Goal: Task Accomplishment & Management: Use online tool/utility

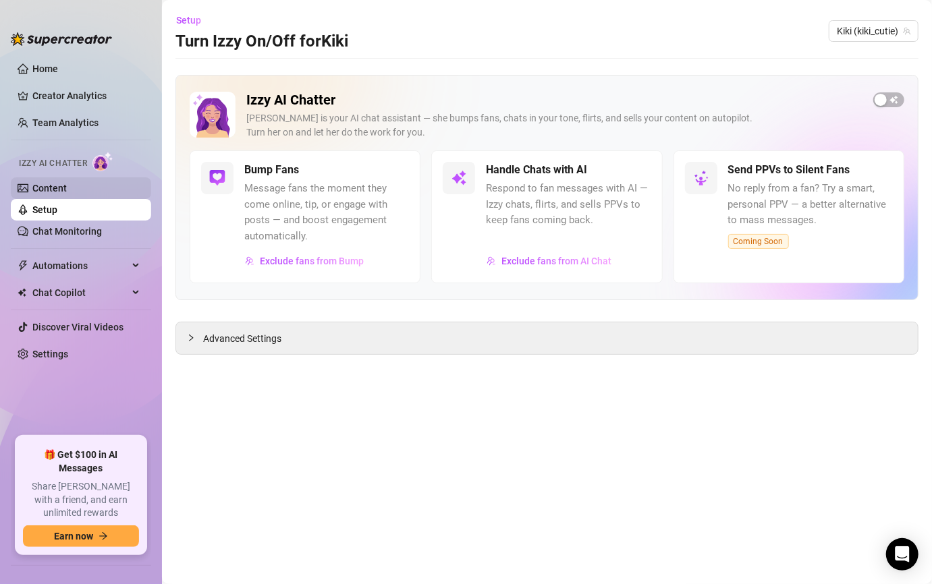
click at [67, 186] on link "Content" at bounding box center [49, 188] width 34 height 11
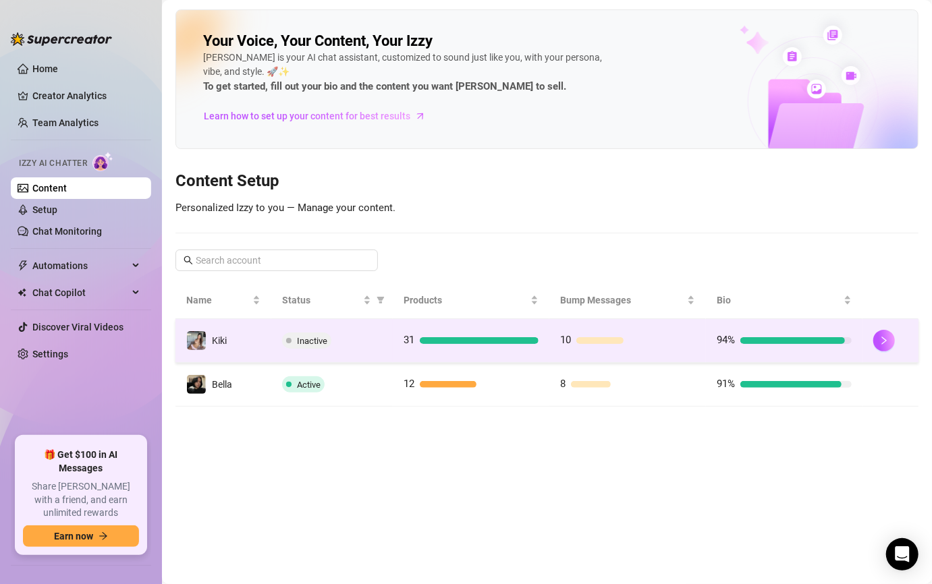
click at [654, 348] on td "10" at bounding box center [627, 341] width 157 height 44
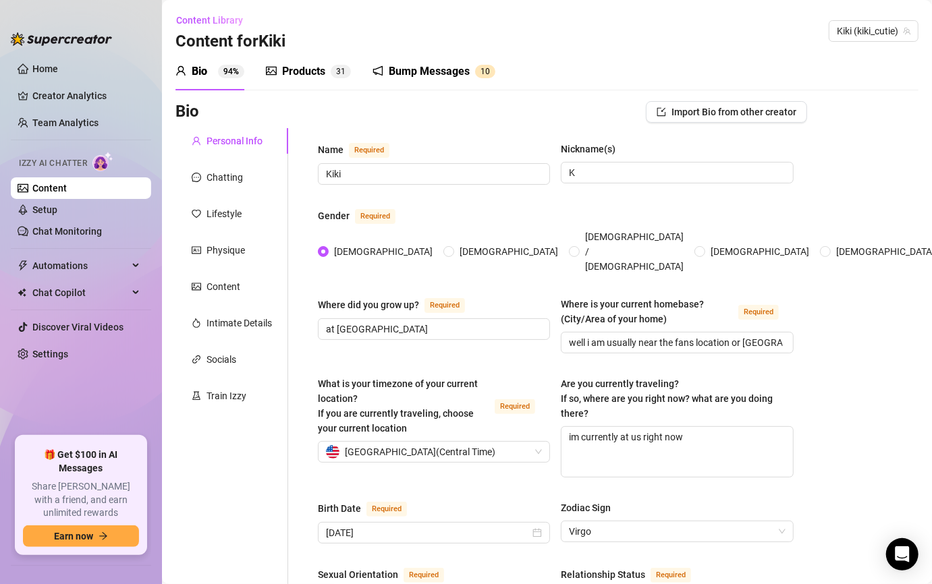
click at [323, 80] on div "Products 3 1" at bounding box center [308, 72] width 85 height 38
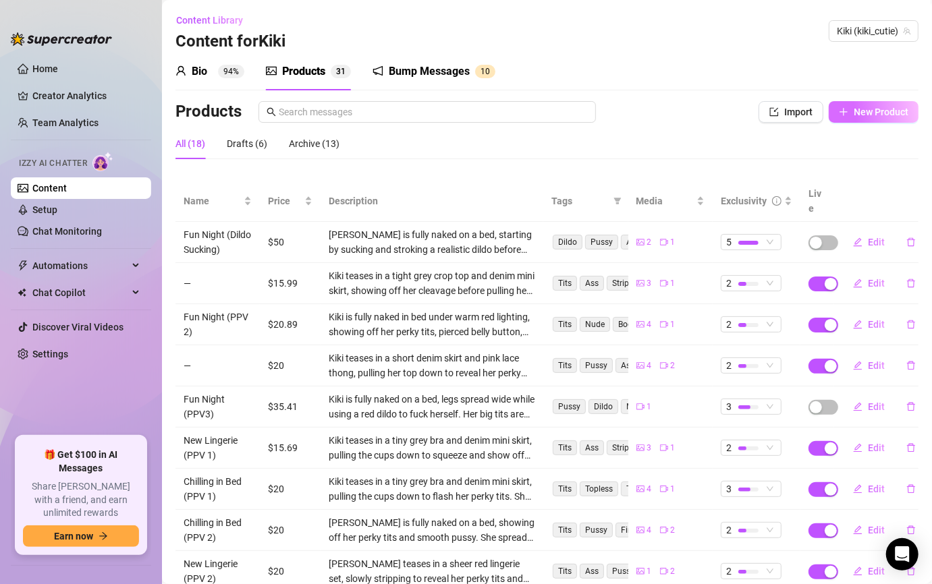
click at [869, 115] on span "New Product" at bounding box center [881, 112] width 55 height 11
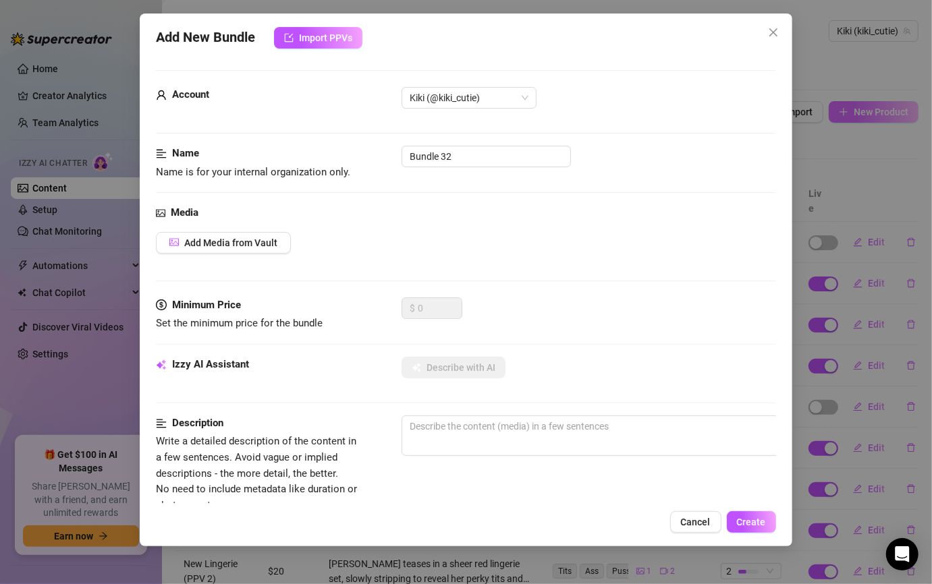
click at [869, 115] on div "Add New Bundle Import PPVs Account Kiki (@kiki_cutie) Name Name is for your int…" at bounding box center [466, 292] width 932 height 584
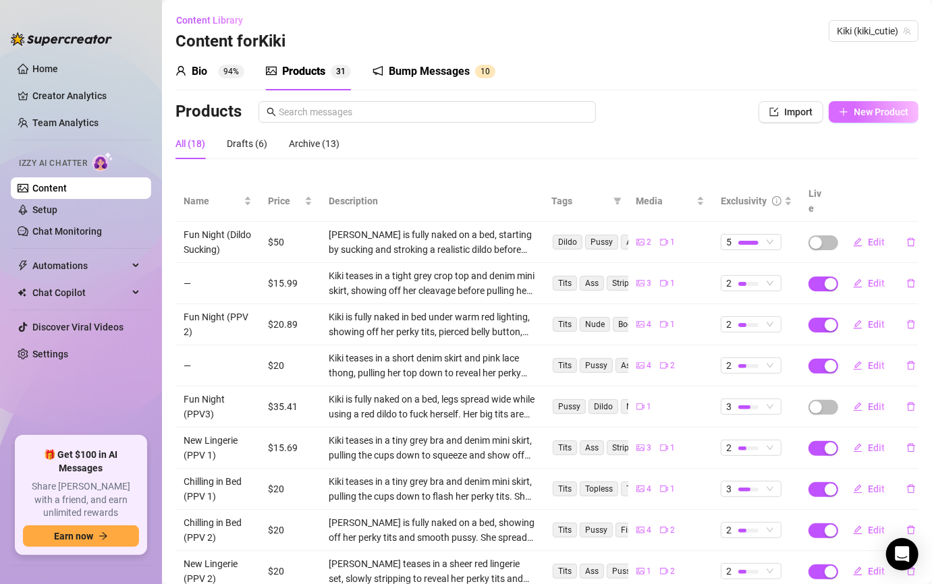
click at [866, 116] on span "New Product" at bounding box center [881, 112] width 55 height 11
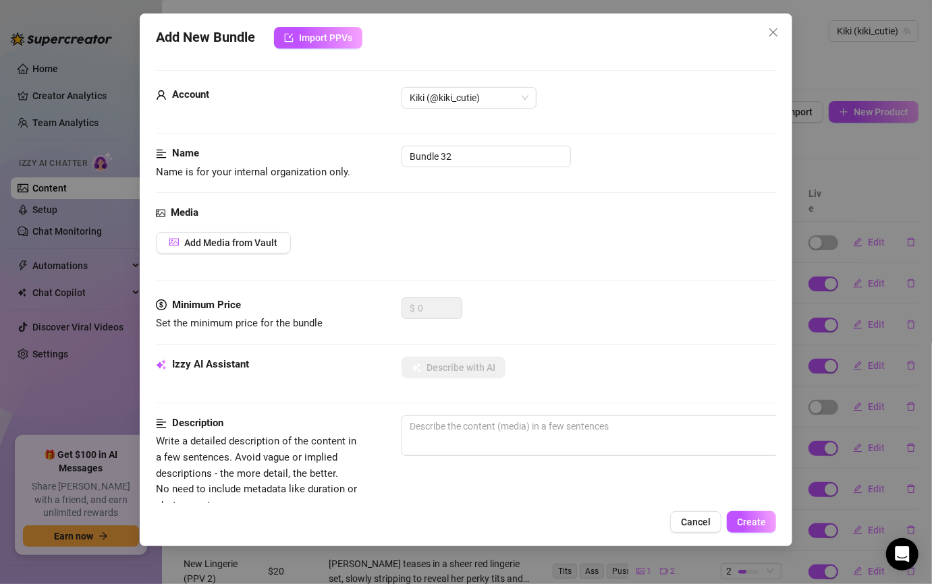
click at [863, 149] on div "Add New Bundle Import PPVs Account Kiki (@kiki_cutie) Name Name is for your int…" at bounding box center [466, 292] width 932 height 584
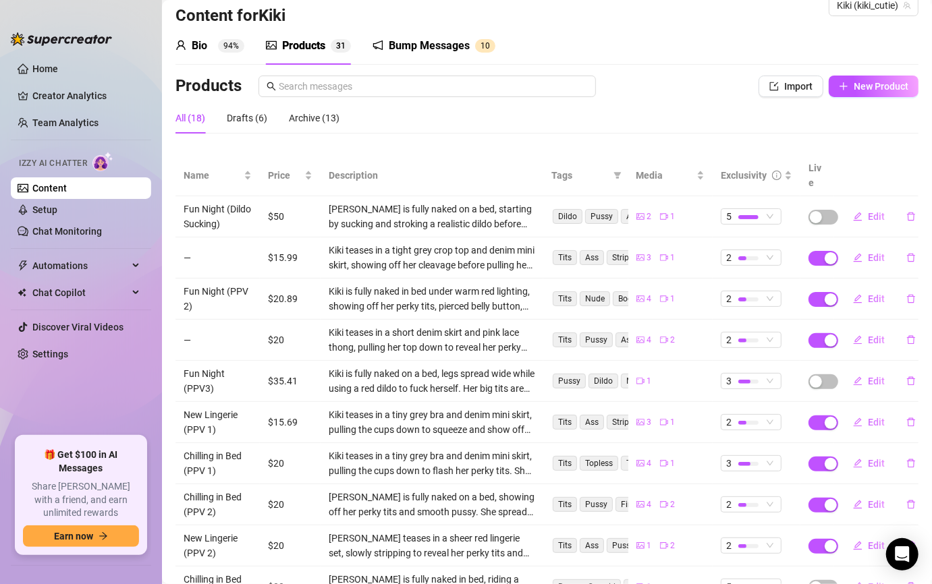
scroll to position [110, 0]
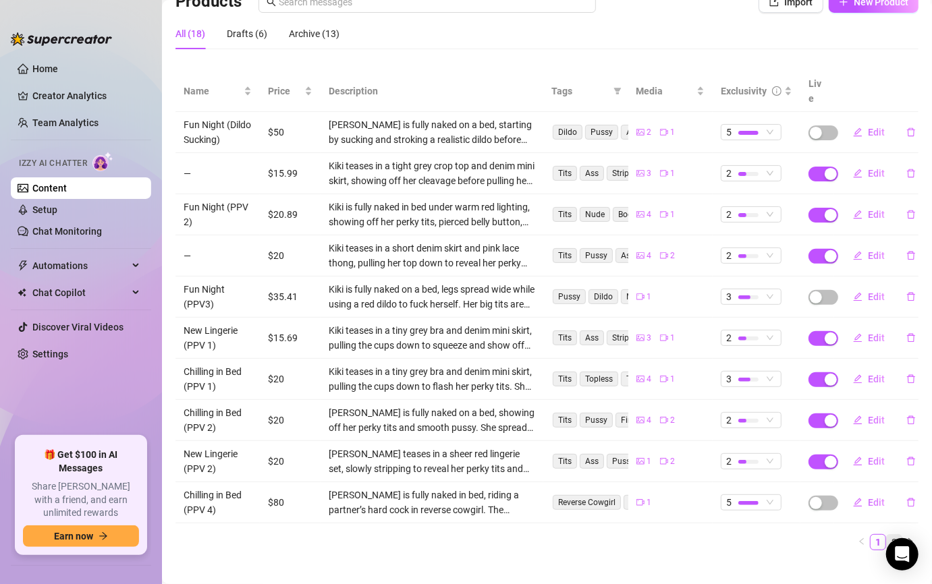
click at [887, 535] on link "2" at bounding box center [894, 542] width 15 height 15
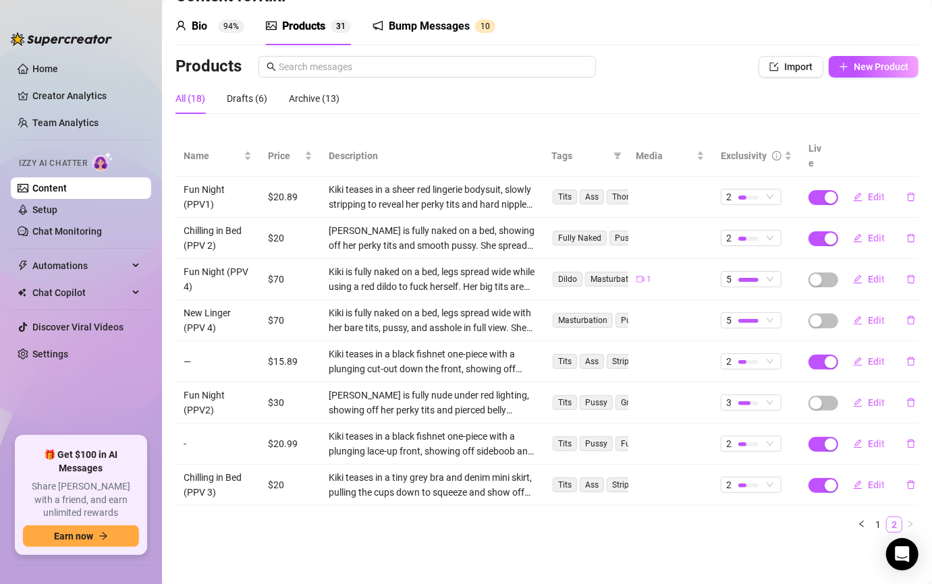
scroll to position [28, 0]
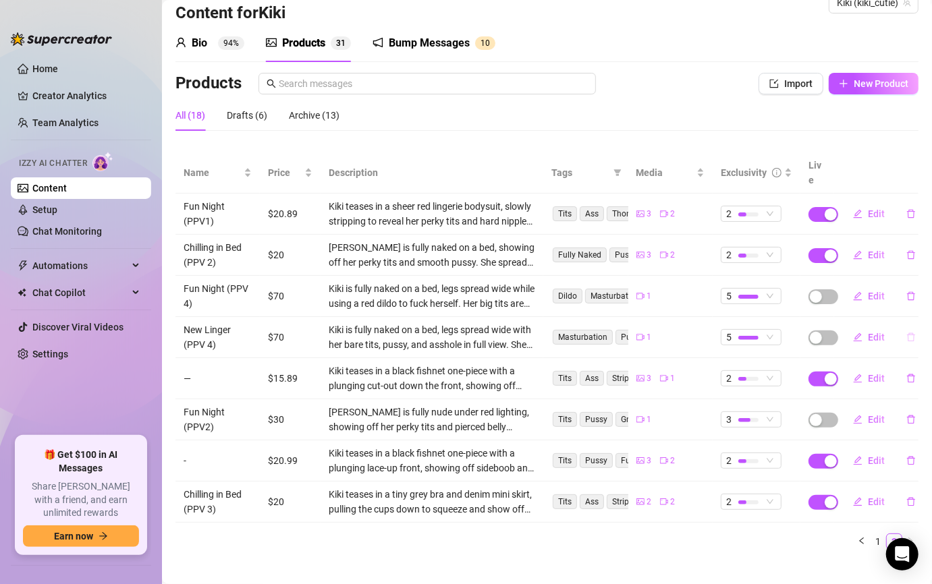
click at [906, 333] on icon "delete" at bounding box center [910, 337] width 9 height 9
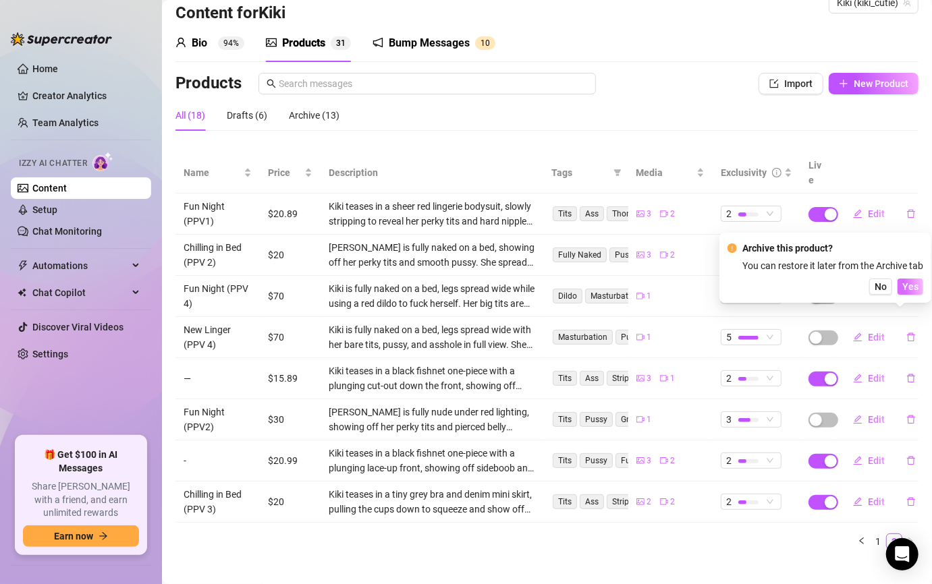
click at [912, 288] on span "Yes" at bounding box center [910, 286] width 16 height 11
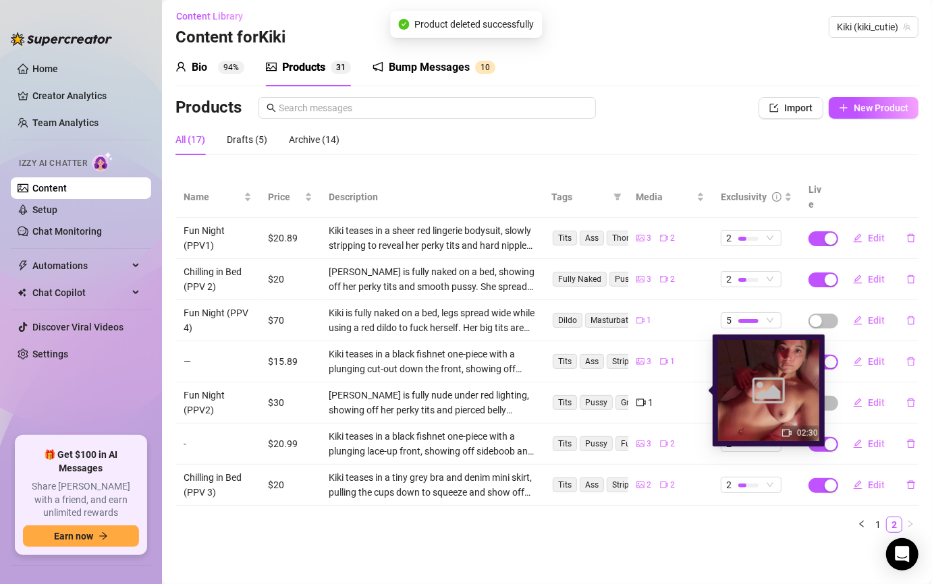
scroll to position [0, 0]
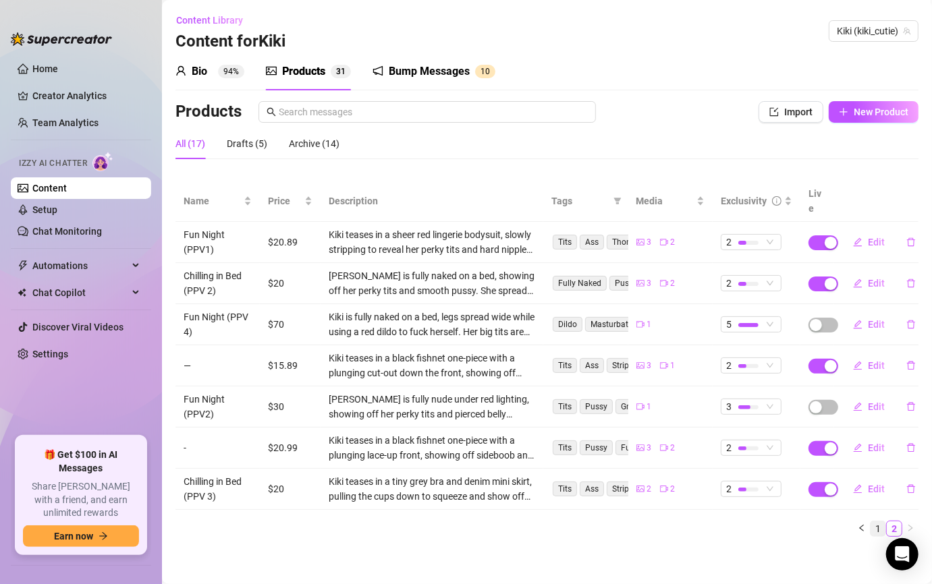
click at [878, 522] on link "1" at bounding box center [878, 529] width 15 height 15
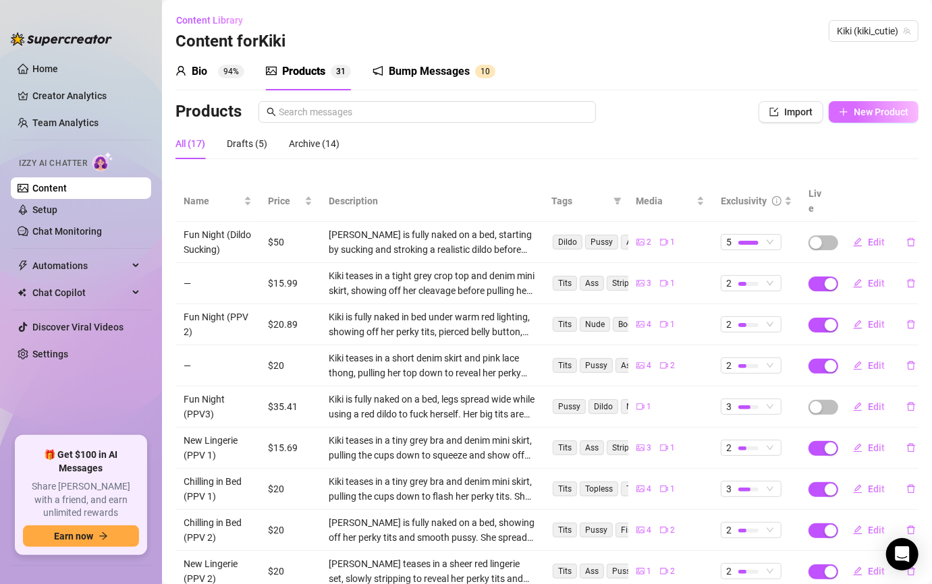
click at [864, 108] on span "New Product" at bounding box center [881, 112] width 55 height 11
type textarea "Type your message here..."
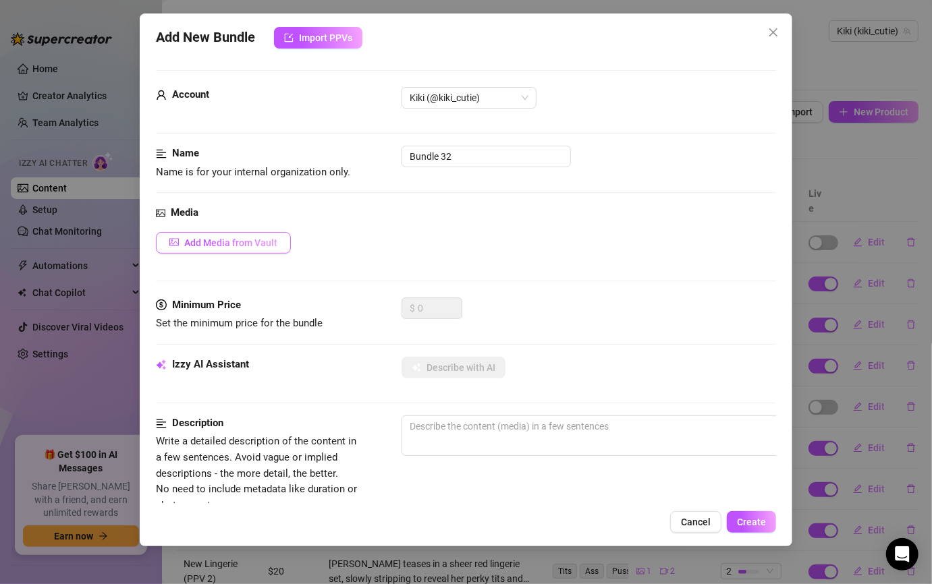
click at [254, 239] on span "Add Media from Vault" at bounding box center [230, 243] width 93 height 11
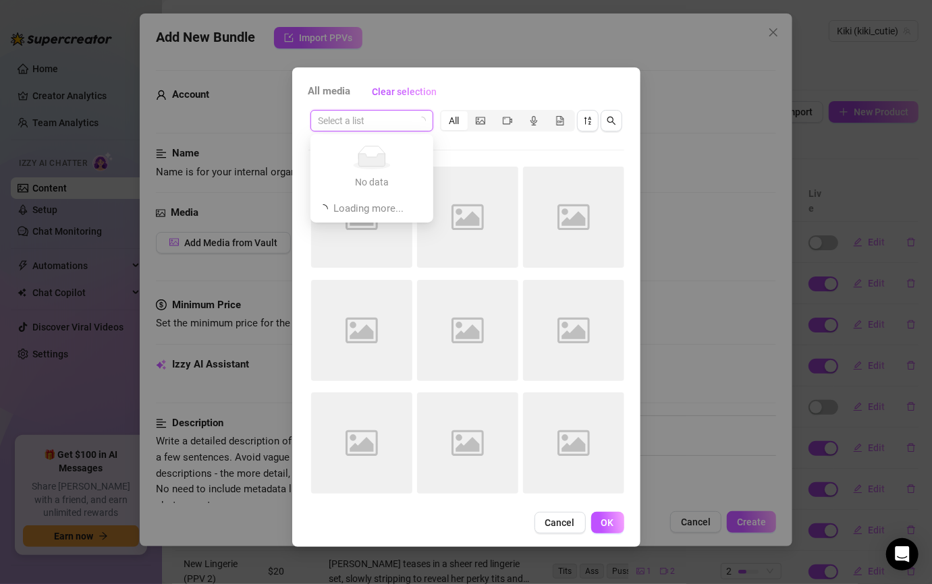
click at [384, 124] on input "search" at bounding box center [366, 121] width 94 height 20
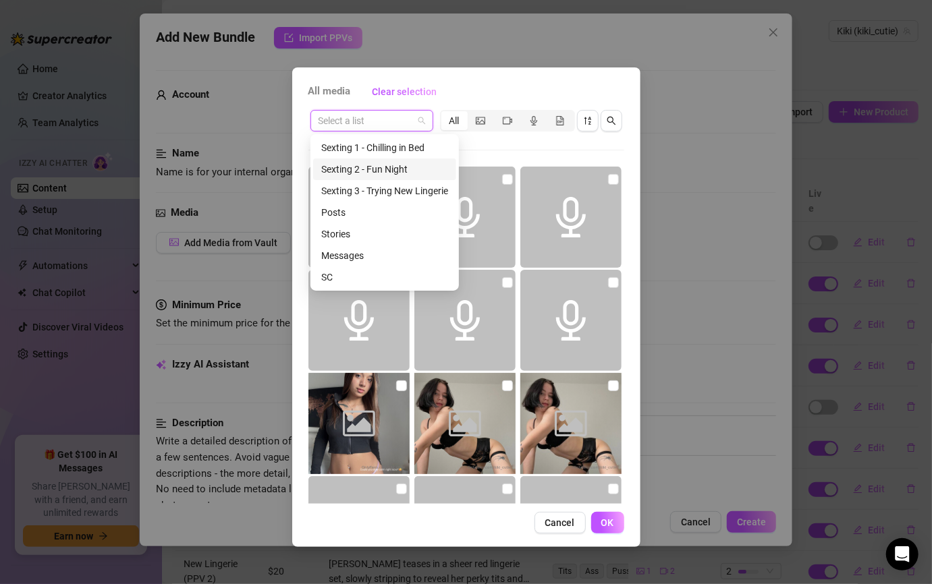
click at [406, 165] on div "Sexting 2 - Fun Night" at bounding box center [384, 169] width 127 height 15
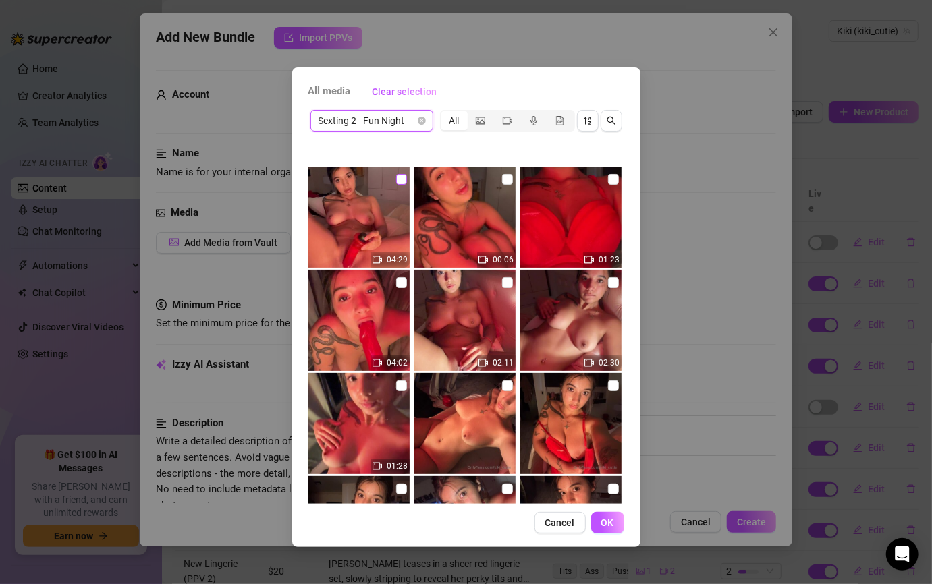
click at [400, 178] on input "checkbox" at bounding box center [401, 179] width 11 height 11
checkbox input "true"
click at [605, 525] on span "OK" at bounding box center [607, 523] width 13 height 11
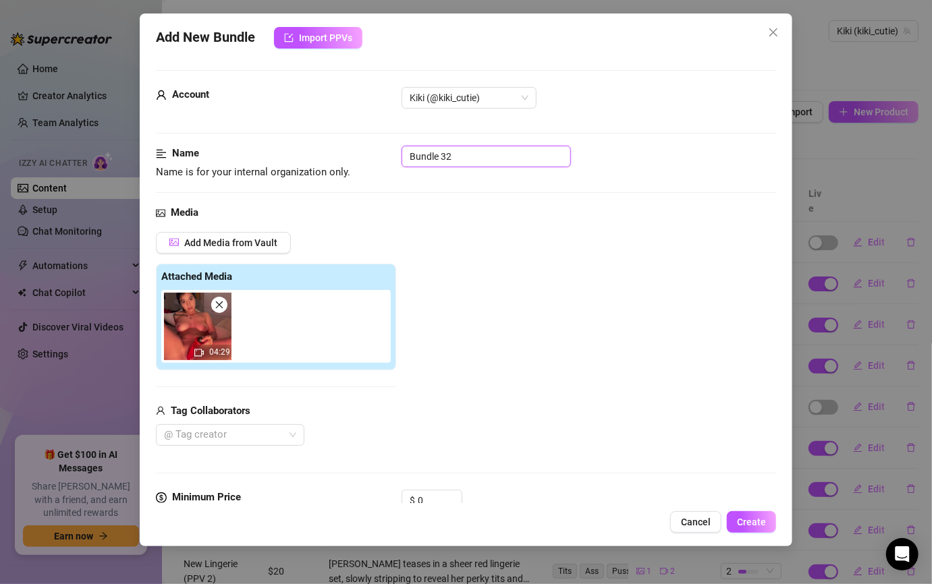
drag, startPoint x: 474, startPoint y: 153, endPoint x: 325, endPoint y: 141, distance: 150.3
click at [335, 159] on div "Name Name is for your internal organization only. Bundle 32" at bounding box center [466, 163] width 620 height 34
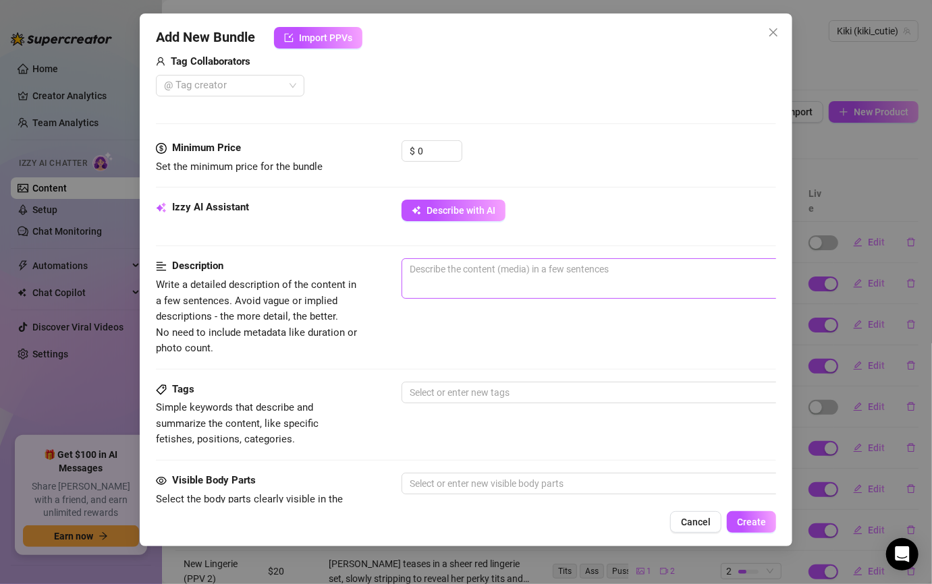
scroll to position [405, 0]
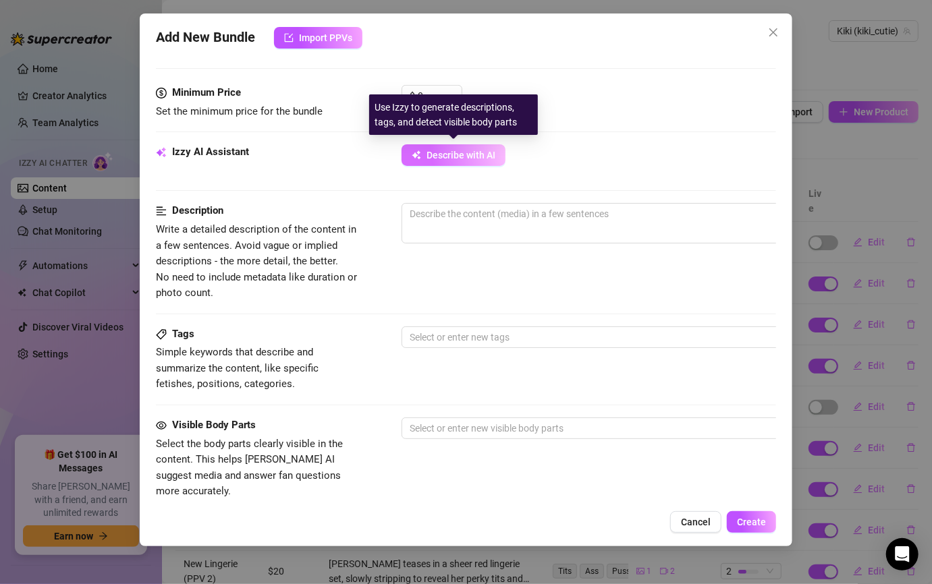
type input "Fun Night PPV"
click at [477, 158] on span "Describe with AI" at bounding box center [461, 155] width 69 height 11
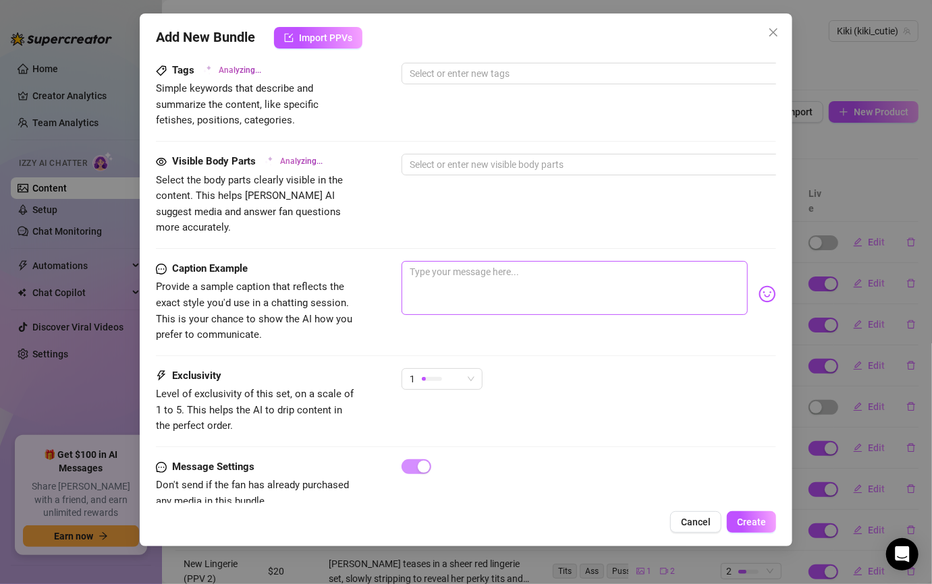
scroll to position [675, 0]
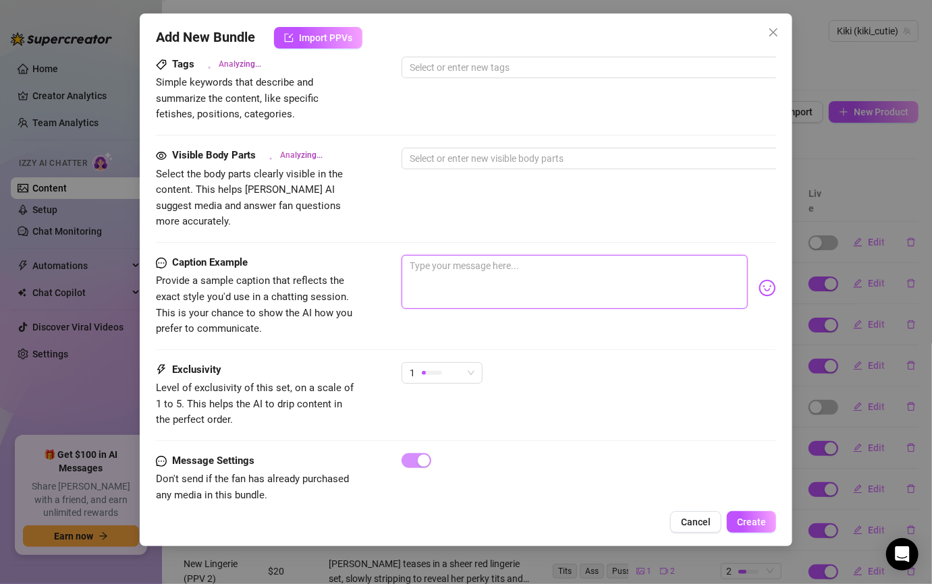
click at [489, 274] on textarea at bounding box center [575, 282] width 346 height 54
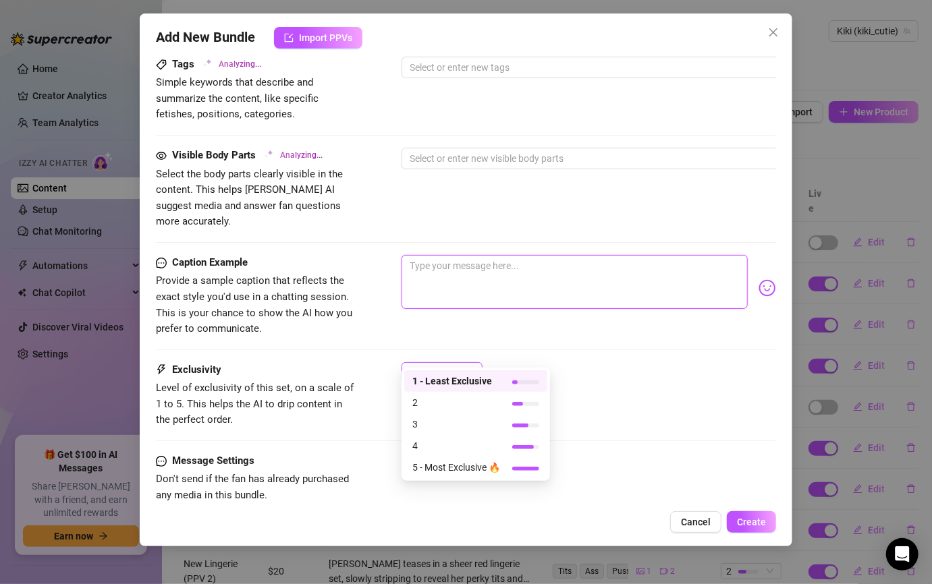
click at [460, 363] on div "1" at bounding box center [436, 373] width 53 height 20
click at [489, 468] on span "5 - Most Exclusive 🔥" at bounding box center [456, 467] width 88 height 15
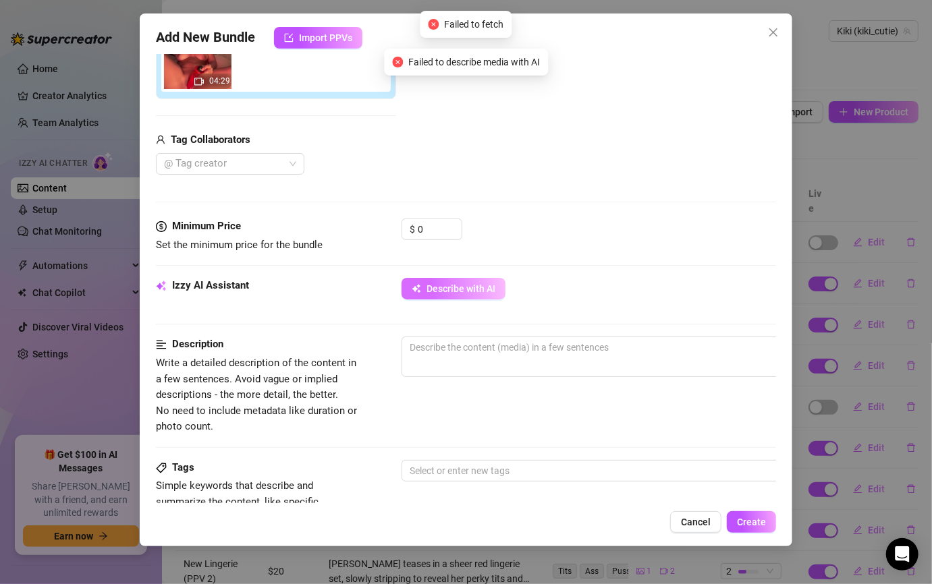
scroll to position [270, 0]
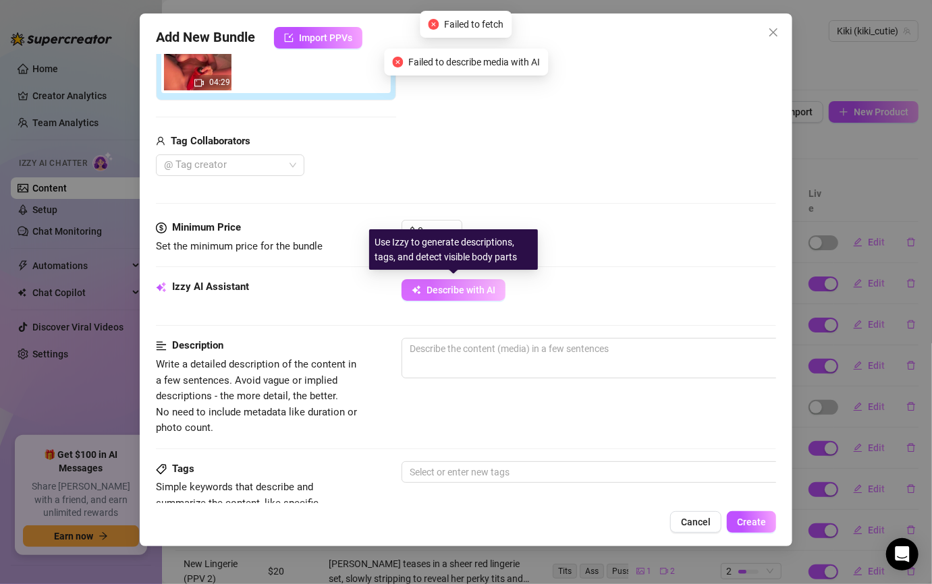
click at [446, 297] on button "Describe with AI" at bounding box center [454, 290] width 104 height 22
click at [470, 285] on span "Describe with AI" at bounding box center [461, 290] width 69 height 11
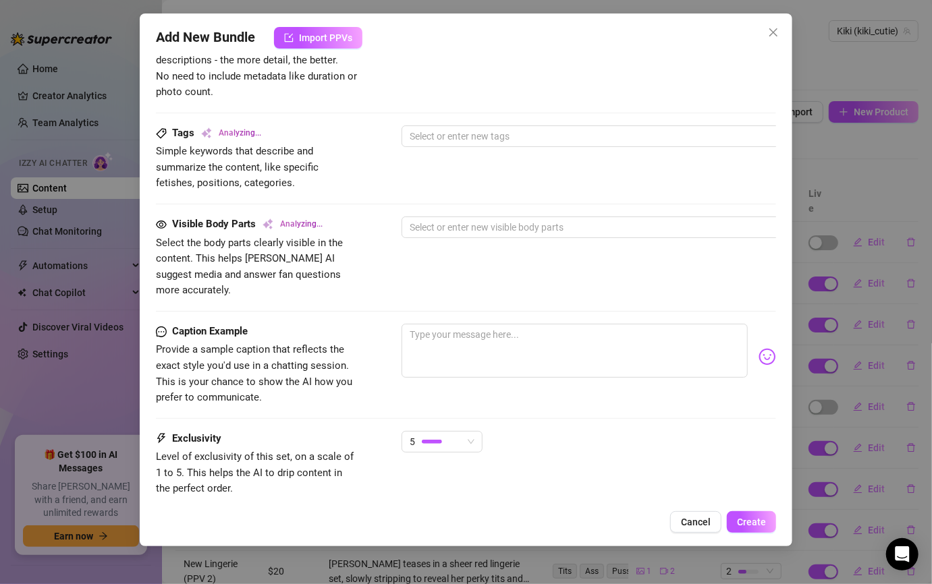
scroll to position [607, 0]
type textarea "Kiki"
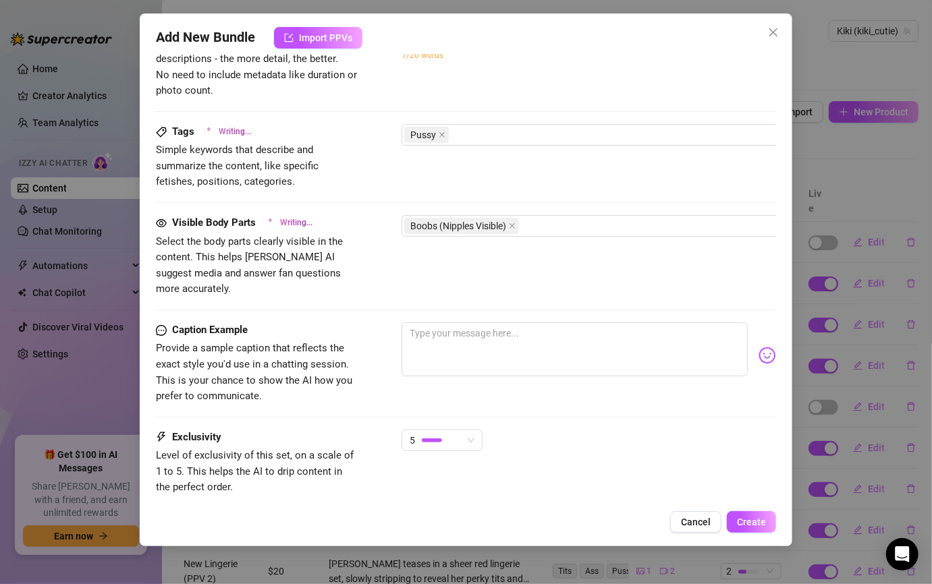
type textarea "Kiki is"
type textarea "Kiki is fully"
type textarea "Kiki is fully naked"
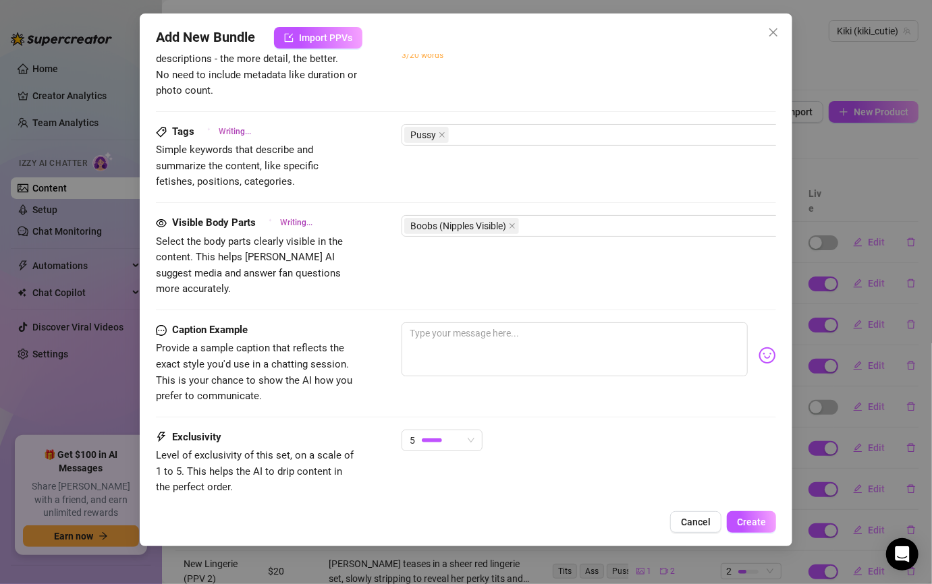
type textarea "Kiki is fully naked"
type textarea "Kiki is fully naked on"
type textarea "Kiki is fully naked on a"
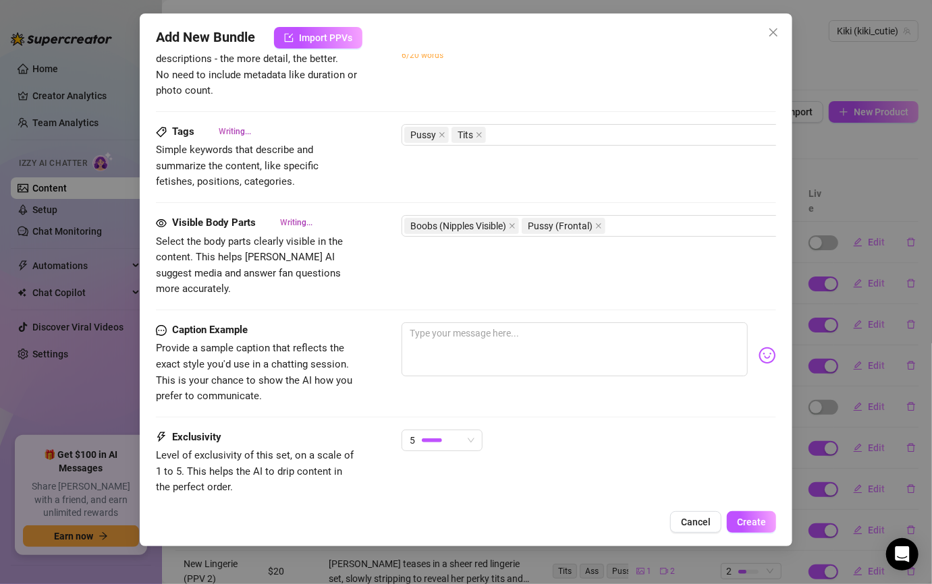
type textarea "Kiki is fully naked on a bed,"
type textarea "Kiki is fully naked on a bed, legs"
type textarea "Kiki is fully naked on a bed, legs spread"
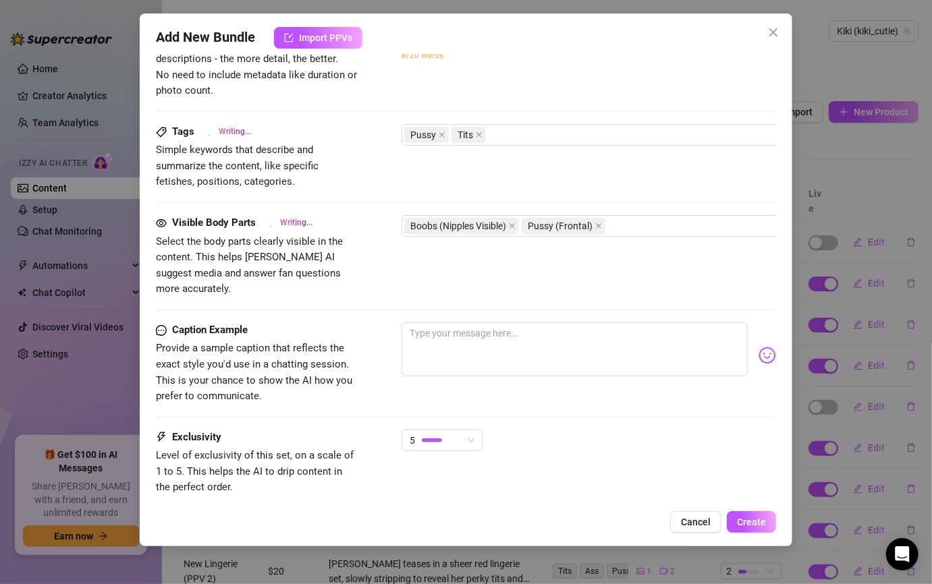
type textarea "Kiki is fully naked on a bed, legs spread"
type textarea "Kiki is fully naked on a bed, legs spread wide"
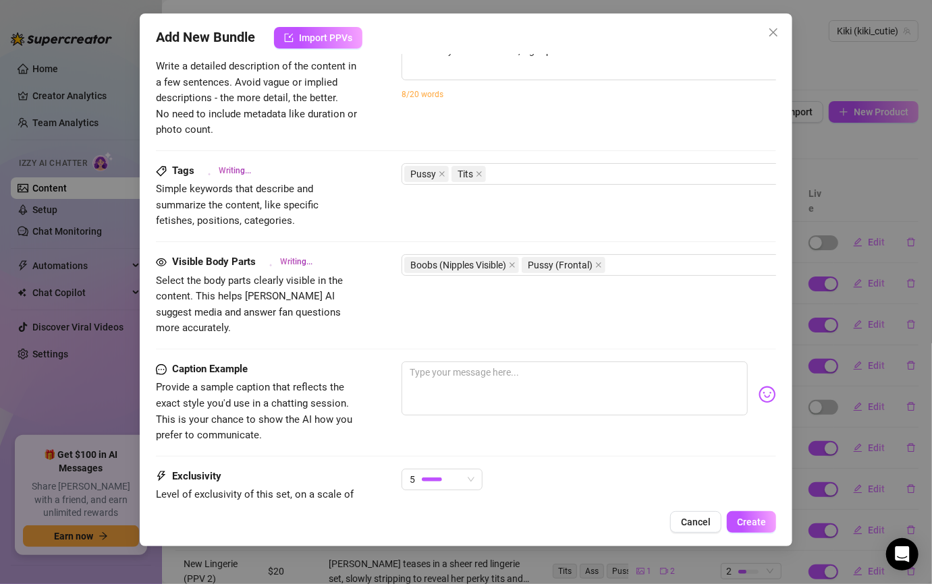
type textarea "Kiki is fully naked on a bed, legs spread wide while"
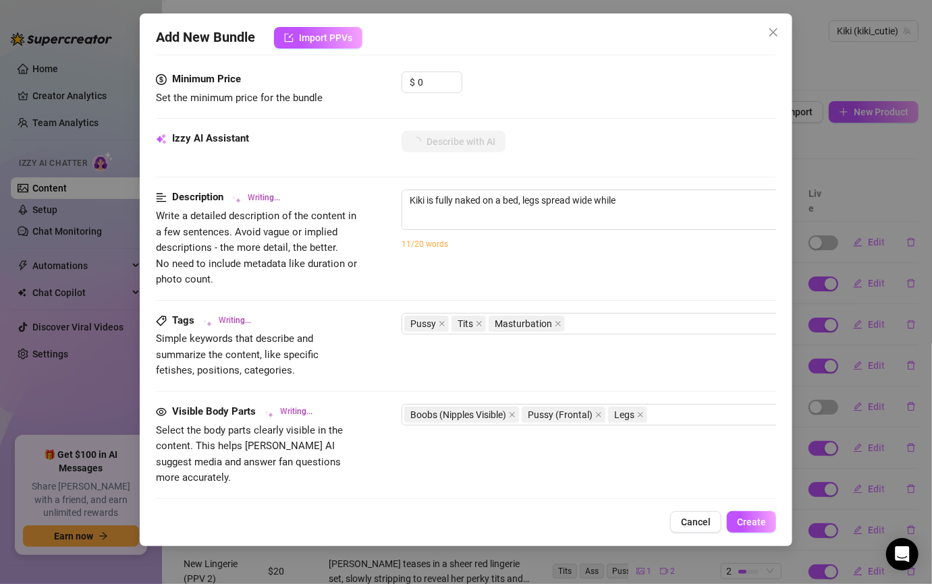
type textarea "Kiki is fully naked on a bed, legs spread wide while using"
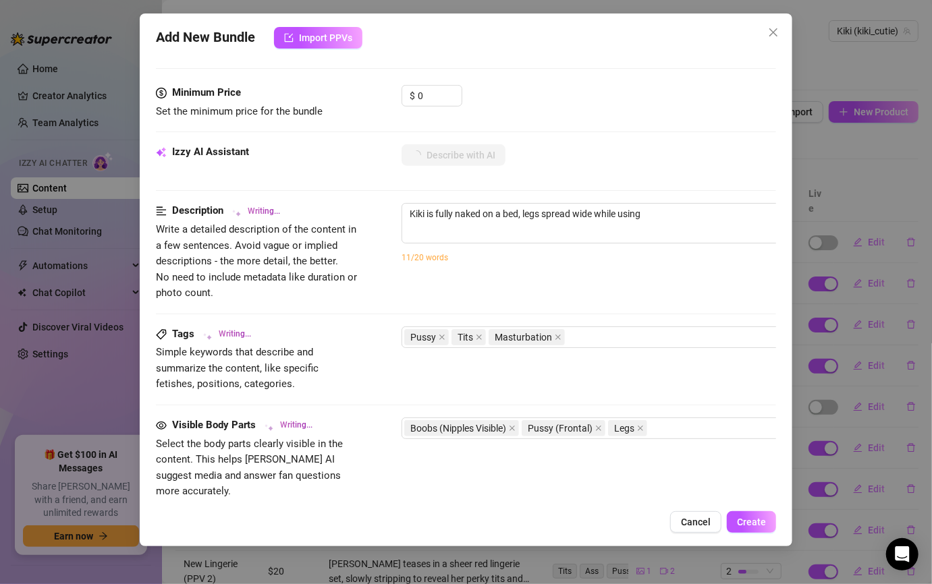
type textarea "Kiki is fully naked on a bed, legs spread wide while using a"
type textarea "Kiki is fully naked on a bed, legs spread wide while using a red"
type textarea "Kiki is fully naked on a bed, legs spread wide while using a red sex"
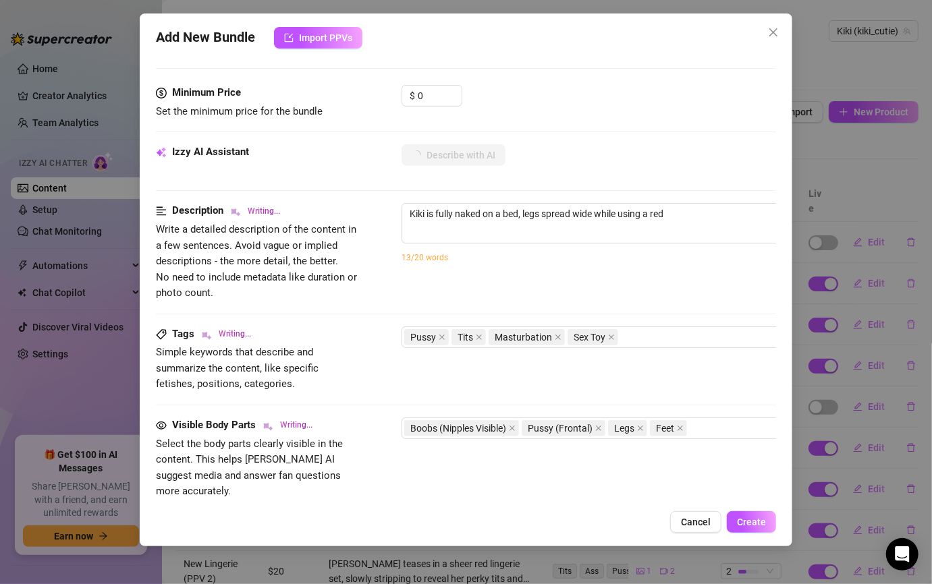
type textarea "Kiki is fully naked on a bed, legs spread wide while using a red sex"
type textarea "Kiki is fully naked on a bed, legs spread wide while using a red sex toy"
type textarea "Kiki is fully naked on a bed, legs spread wide while using a red sex toy to"
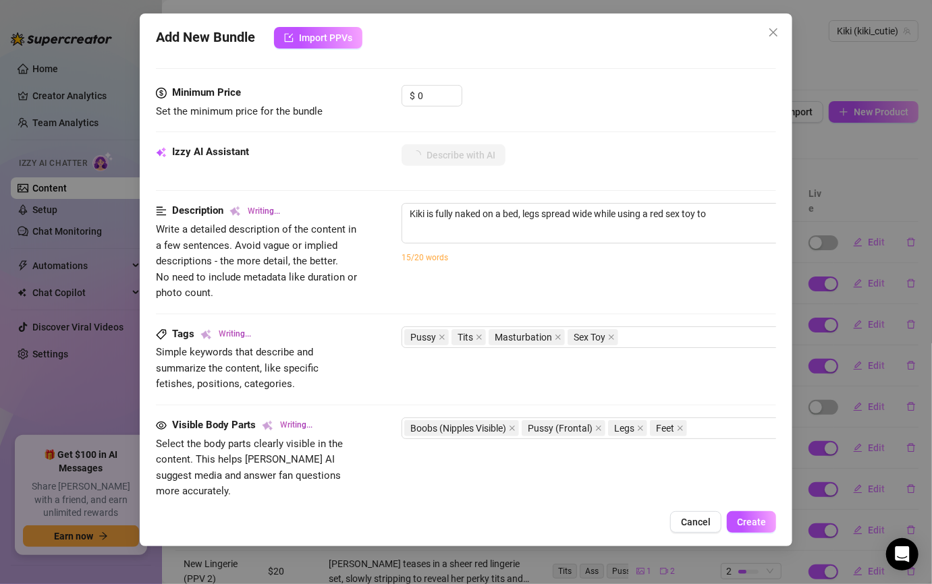
type textarea "Kiki is fully naked on a bed, legs spread wide while using a red sex toy to fuck"
type textarea "Kiki is fully naked on a bed, legs spread wide while using a red sex toy to fuc…"
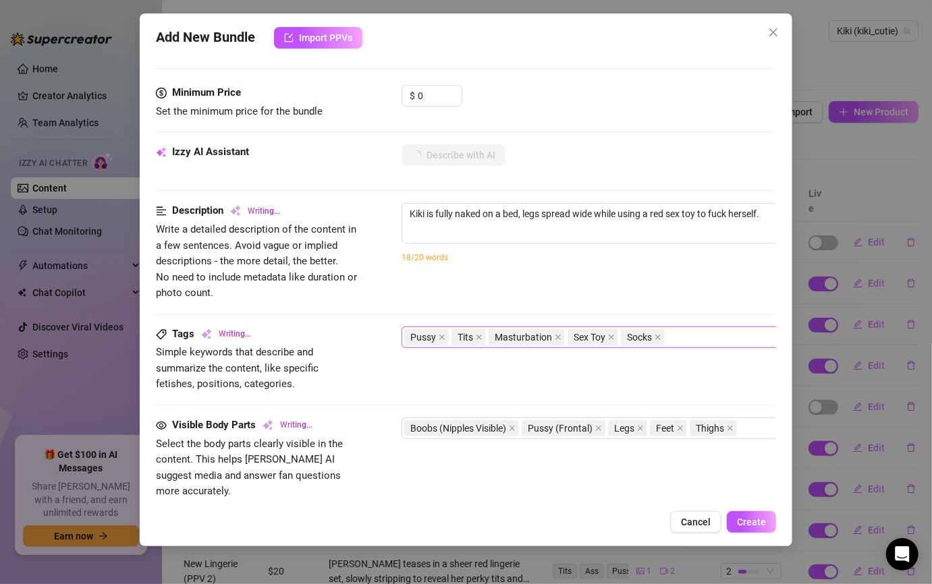
type textarea "Kiki is fully naked on a bed, legs spread wide while using a red sex toy to fuc…"
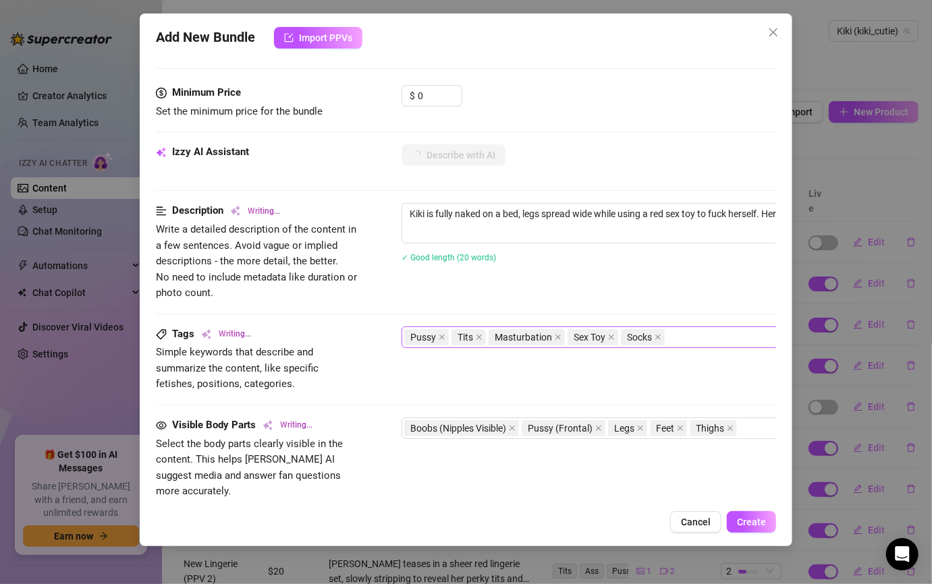
type textarea "Kiki is fully naked on a bed, legs spread wide while using a red sex toy to fuc…"
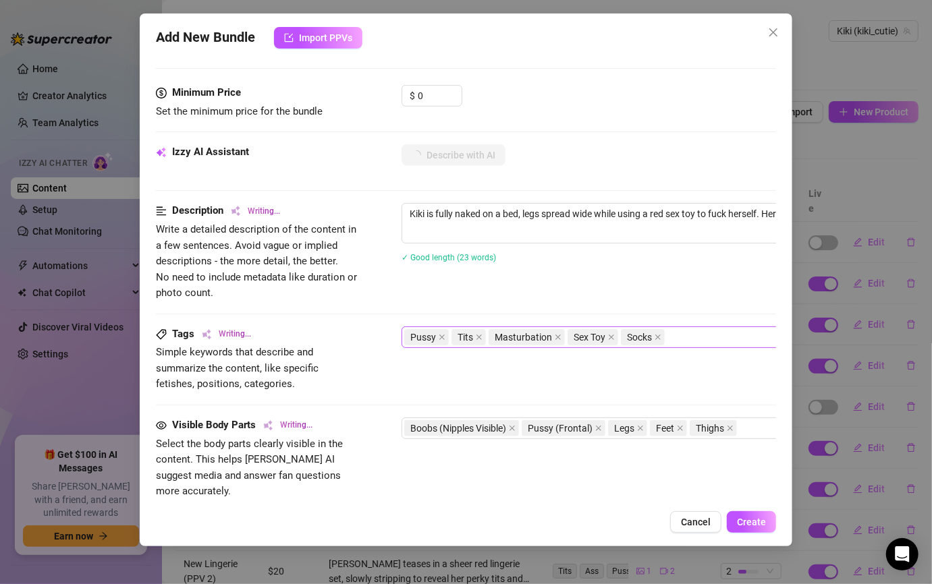
type textarea "Kiki is fully naked on a bed, legs spread wide while using a red sex toy to fuc…"
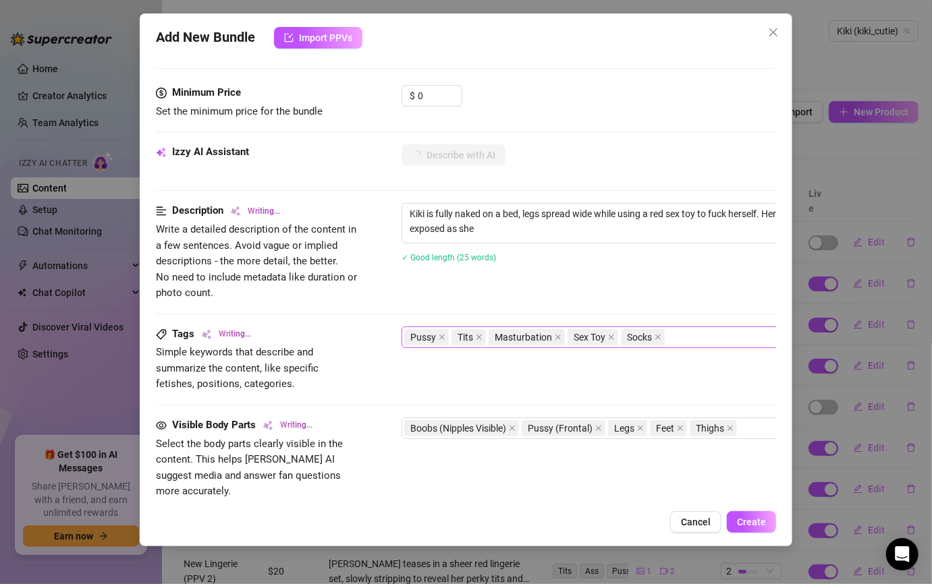
type textarea "Kiki is fully naked on a bed, legs spread wide while using a red sex toy to fuc…"
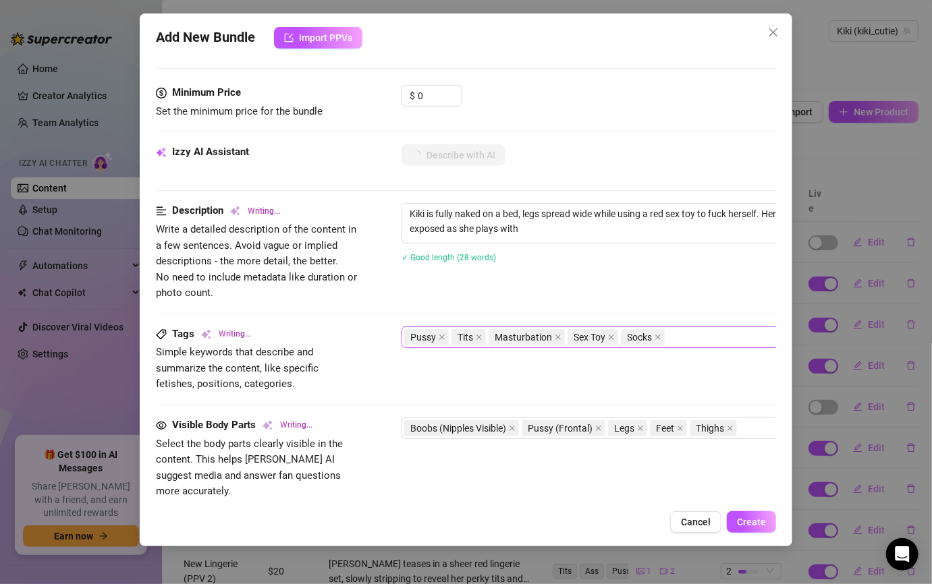
type textarea "Kiki is fully naked on a bed, legs spread wide while using a red sex toy to fuc…"
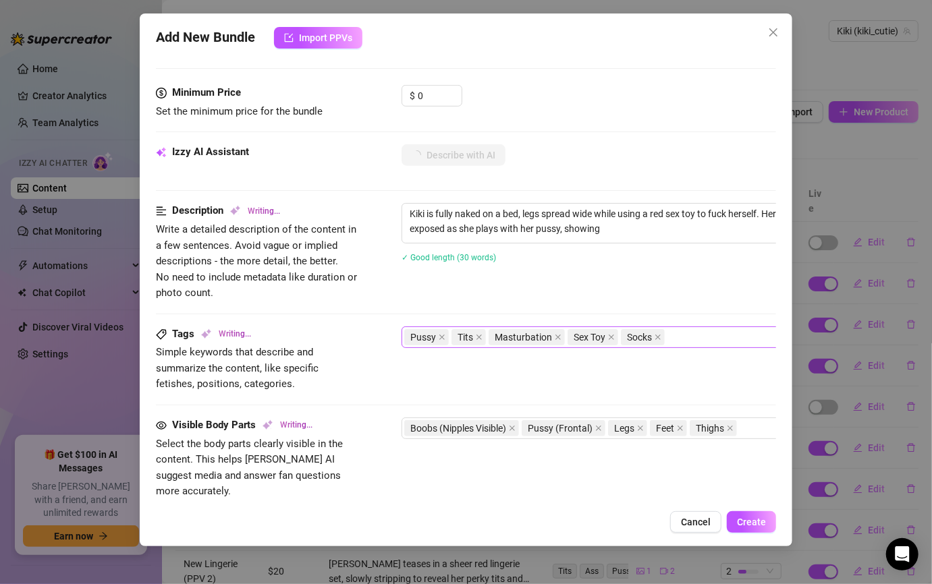
type textarea "Kiki is fully naked on a bed, legs spread wide while using a red sex toy to fuc…"
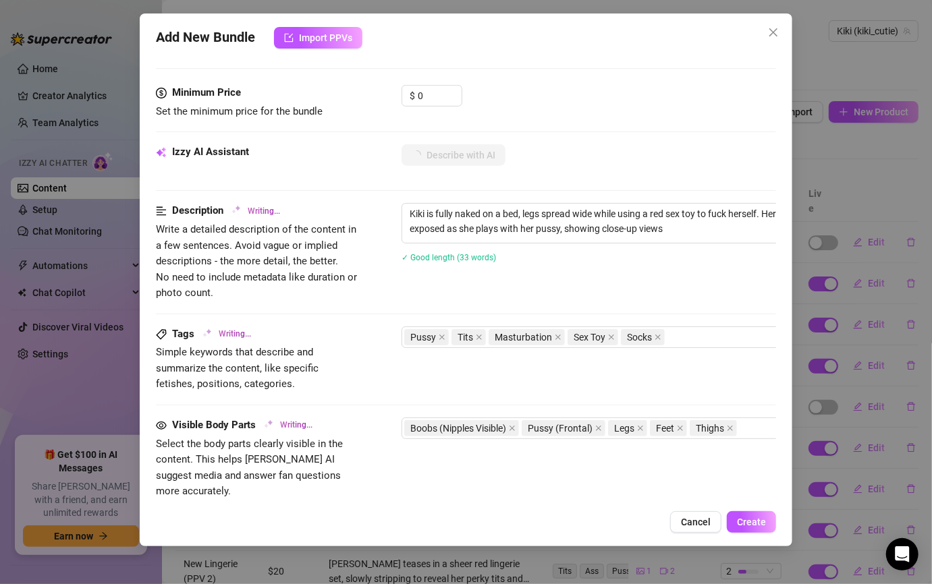
type textarea "Kiki is fully naked on a bed, legs spread wide while using a red sex toy to fuc…"
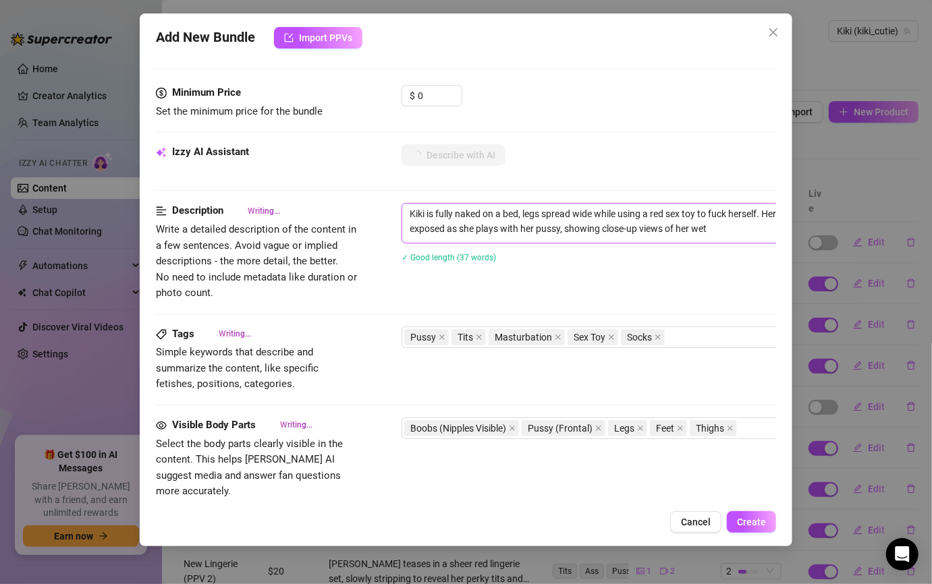
type textarea "Kiki is fully naked on a bed, legs spread wide while using a red sex toy to fuc…"
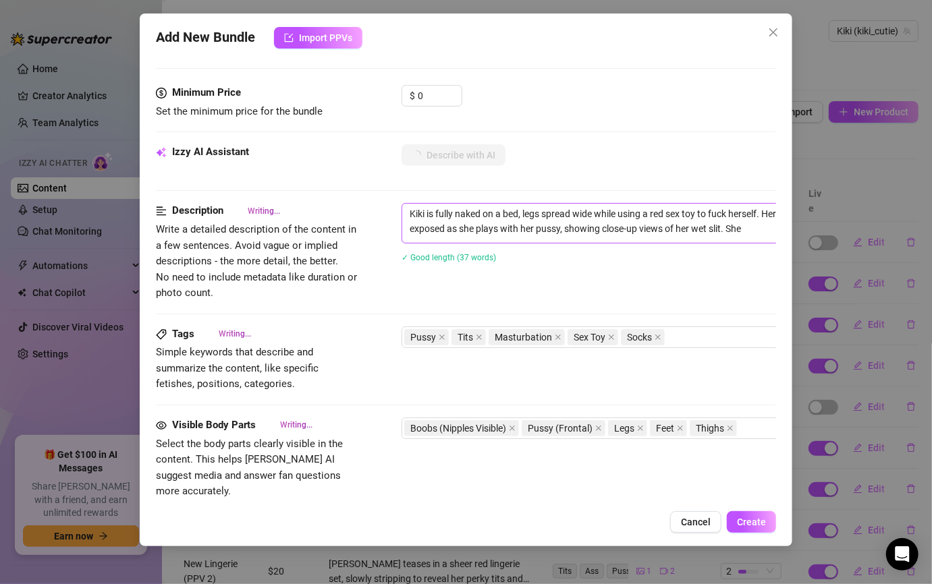
type textarea "Kiki is fully naked on a bed, legs spread wide while using a red sex toy to fuc…"
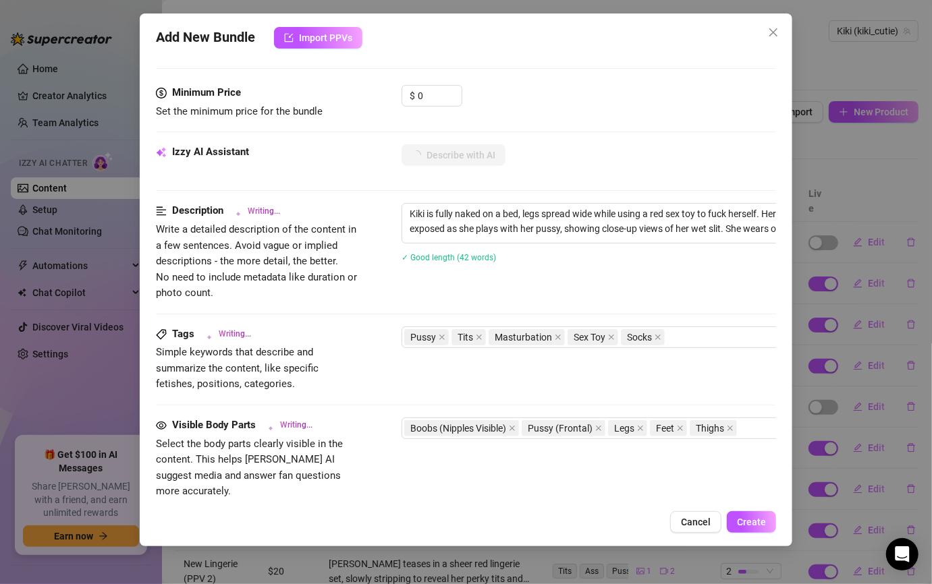
type textarea "Kiki is fully naked on a bed, legs spread wide while using a red sex toy to fuc…"
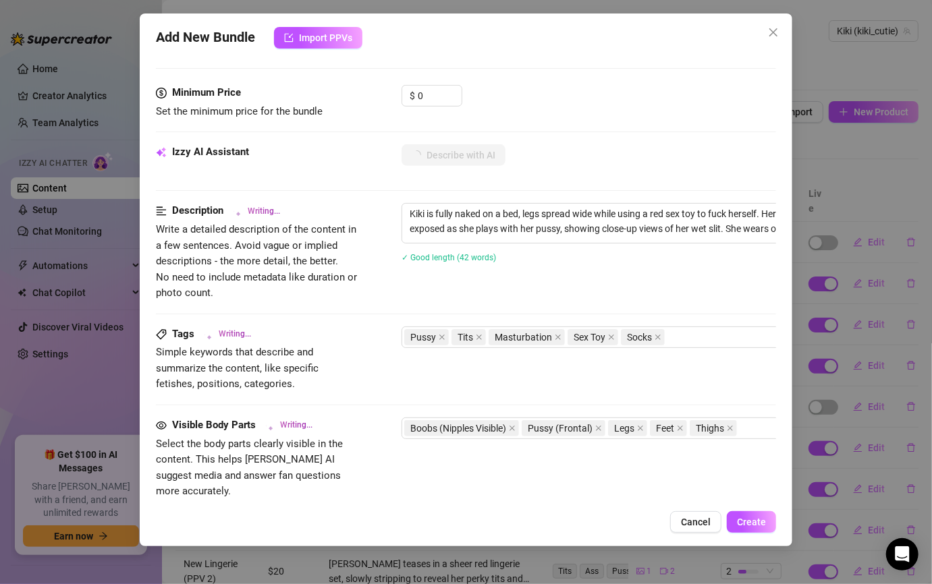
type textarea "Kiki is fully naked on a bed, legs spread wide while using a red sex toy to fuc…"
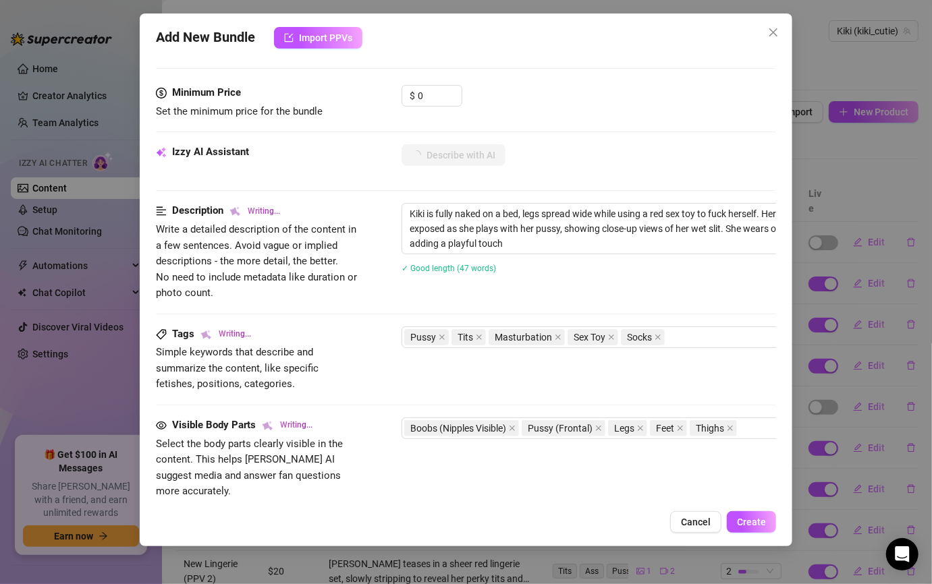
type textarea "Kiki is fully naked on a bed, legs spread wide while using a red sex toy to fuc…"
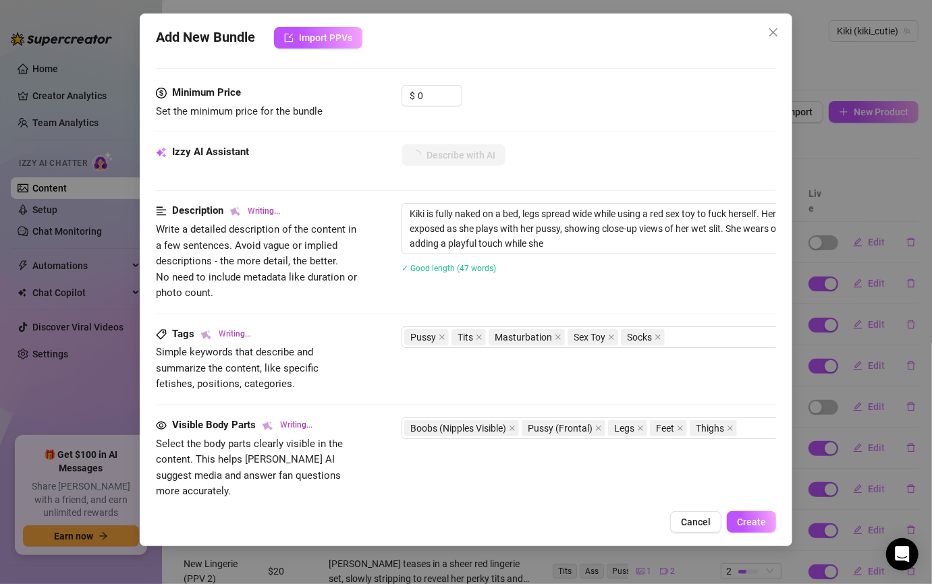
type textarea "Kiki is fully naked on a bed, legs spread wide while using a red sex toy to fuc…"
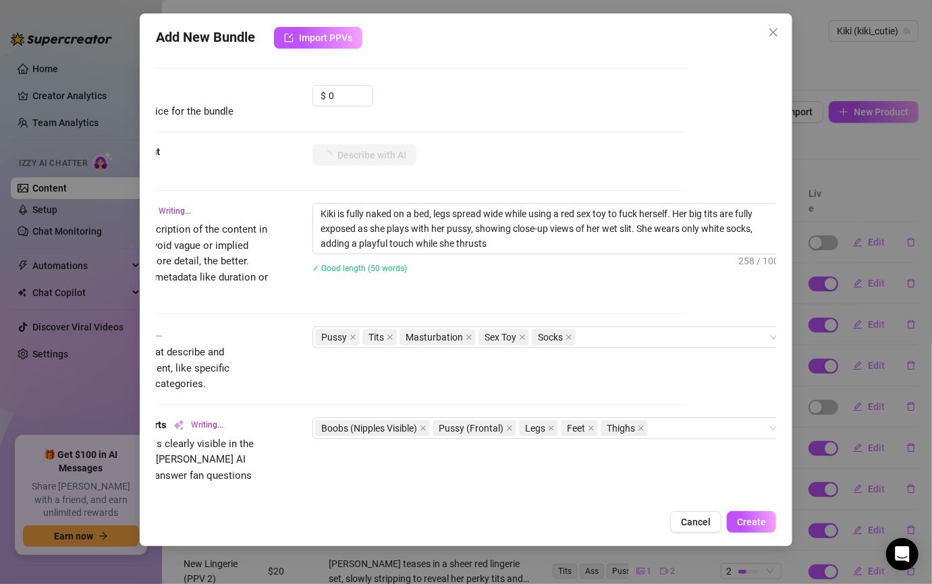
type textarea "Kiki is fully naked on a bed, legs spread wide while using a red sex toy to fuc…"
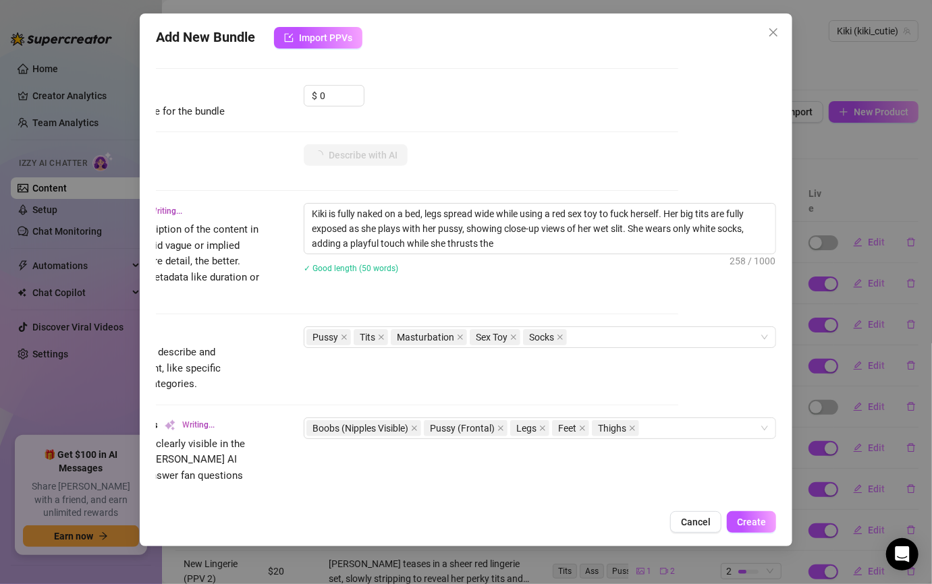
type textarea "Kiki is fully naked on a bed, legs spread wide while using a red sex toy to fuc…"
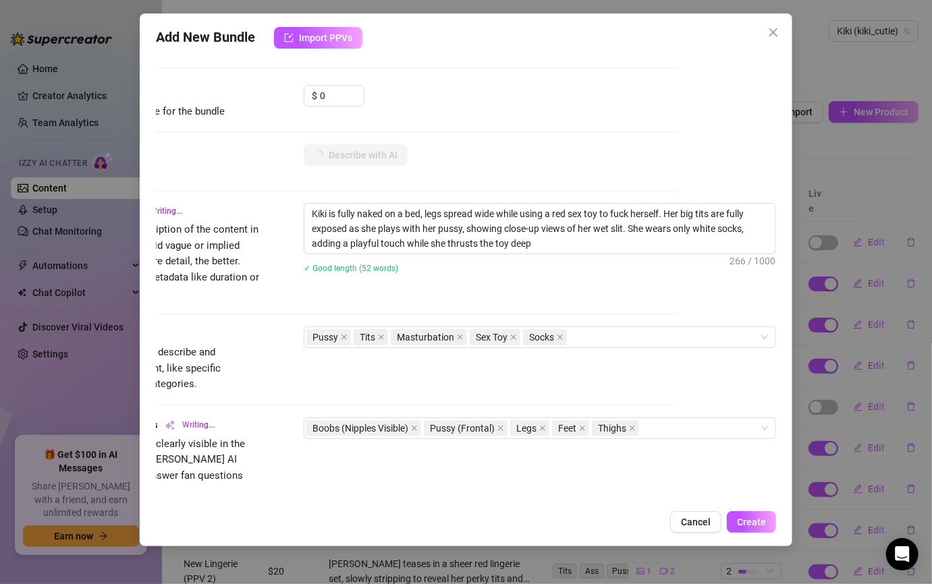
type textarea "Kiki is fully naked on a bed, legs spread wide while using a red sex toy to fuc…"
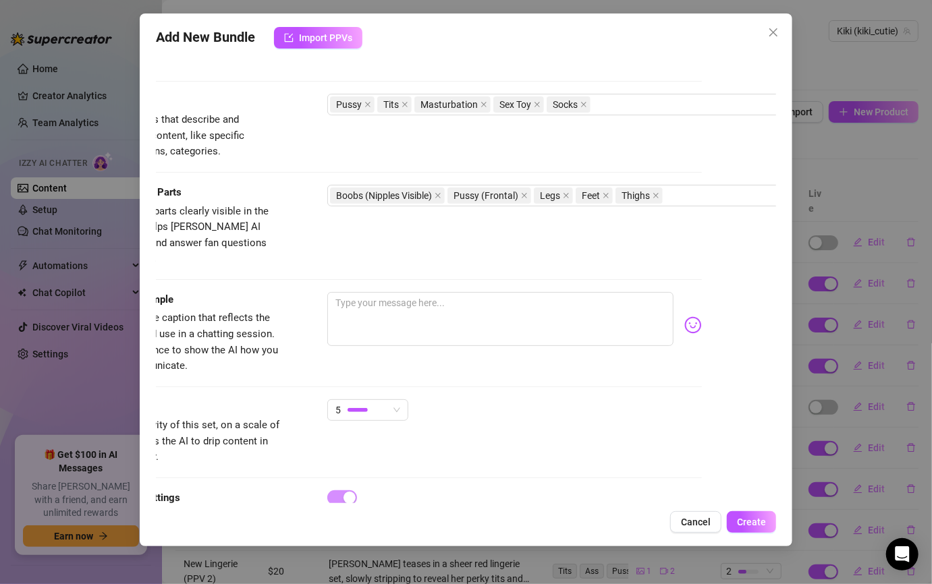
scroll to position [692, 74]
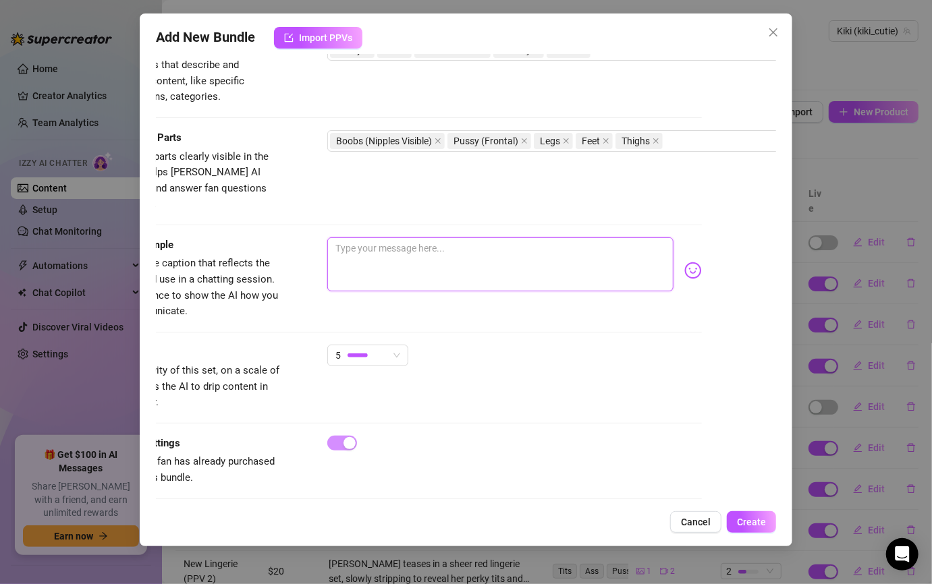
click at [415, 242] on textarea at bounding box center [500, 265] width 346 height 54
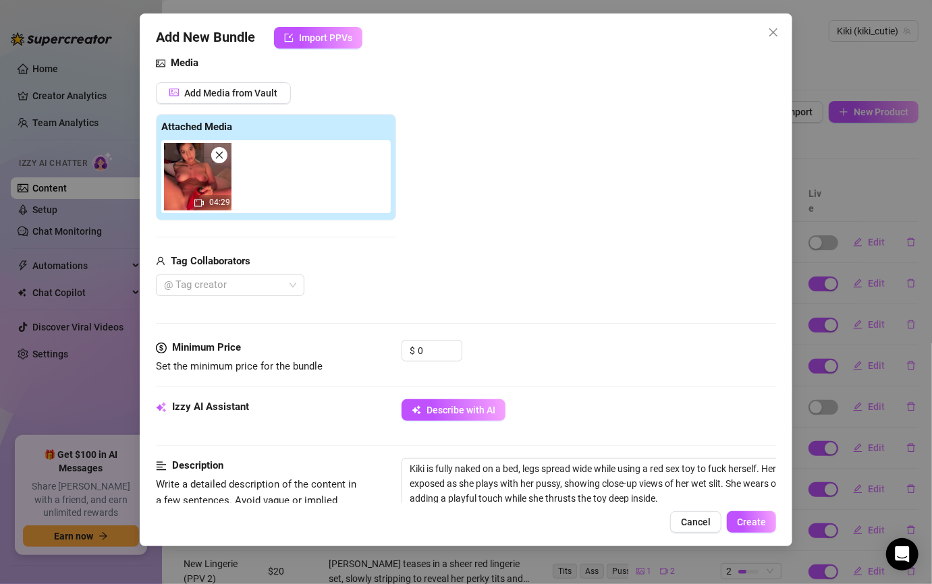
scroll to position [85, 0]
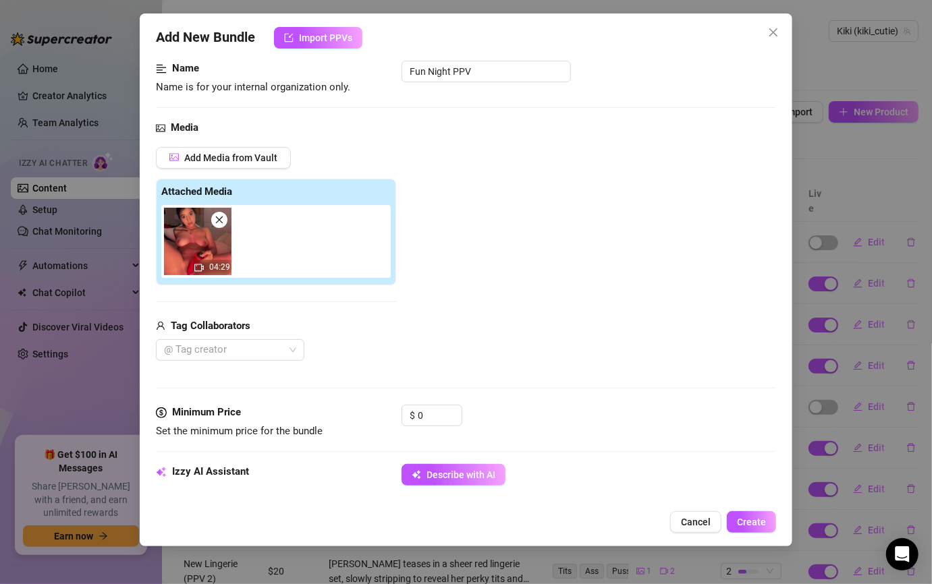
click at [223, 220] on icon "close" at bounding box center [219, 219] width 9 height 9
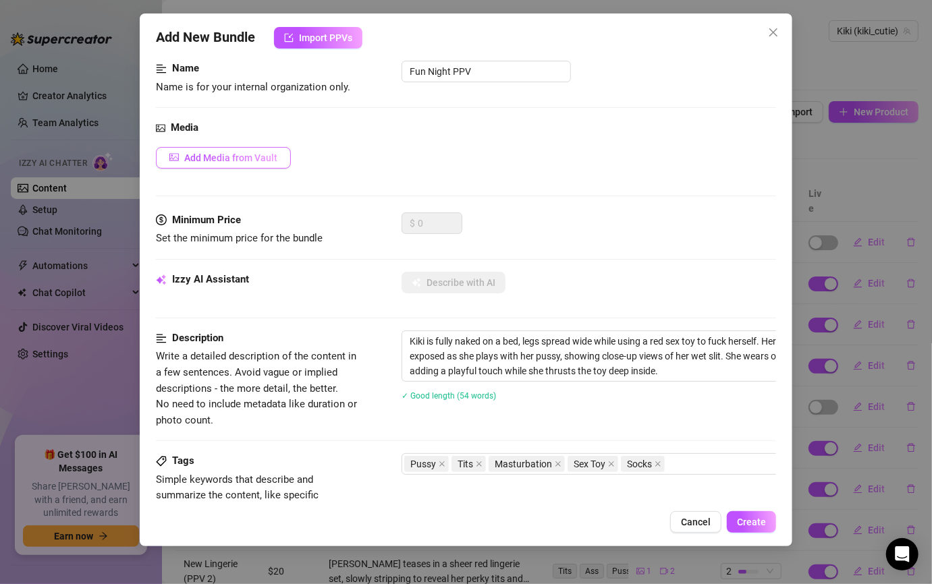
click at [245, 158] on span "Add Media from Vault" at bounding box center [230, 158] width 93 height 11
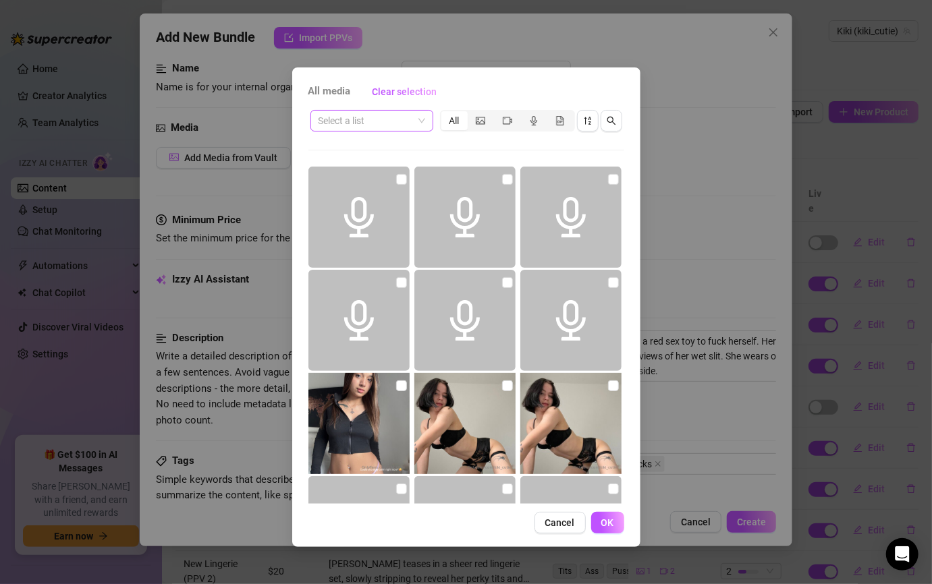
click at [389, 126] on input "search" at bounding box center [366, 121] width 94 height 20
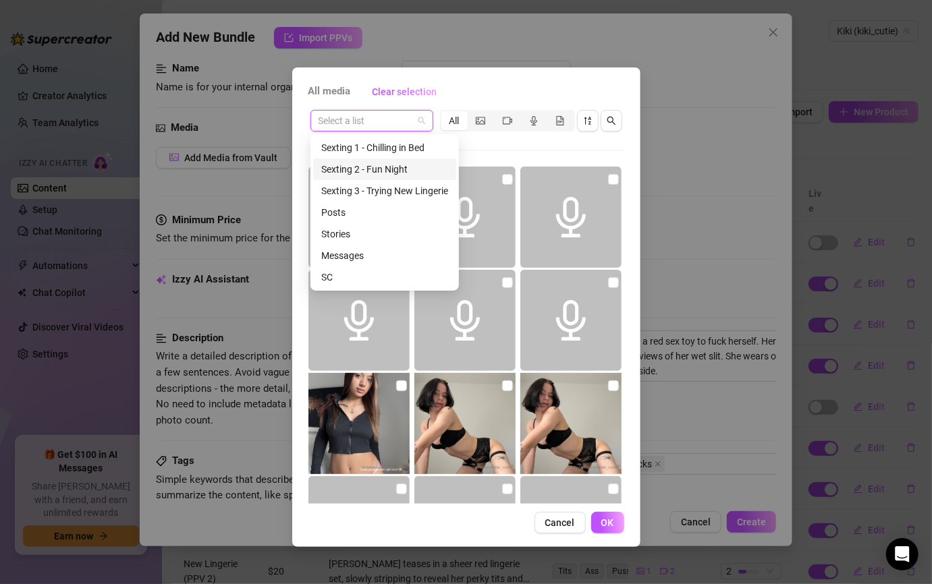
click at [360, 177] on div "Sexting 2 - Fun Night" at bounding box center [384, 170] width 143 height 22
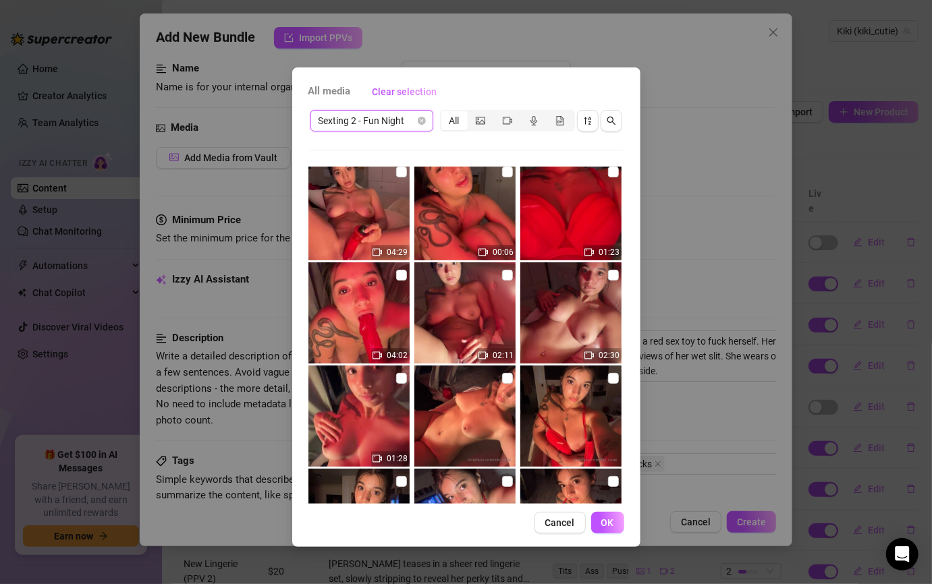
scroll to position [0, 0]
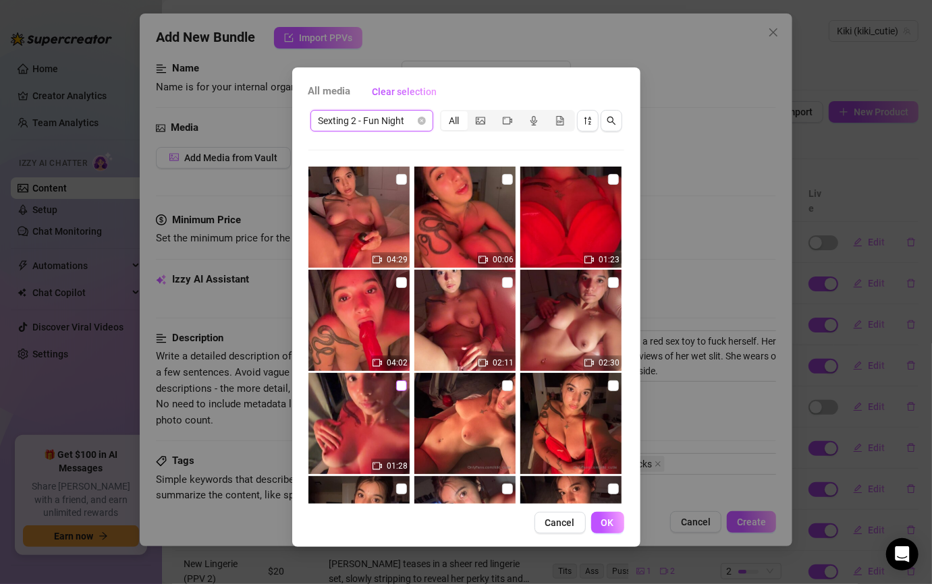
click at [400, 383] on input "checkbox" at bounding box center [401, 386] width 11 height 11
checkbox input "true"
click at [608, 173] on label at bounding box center [613, 179] width 11 height 15
click at [608, 174] on input "checkbox" at bounding box center [613, 179] width 11 height 11
checkbox input "true"
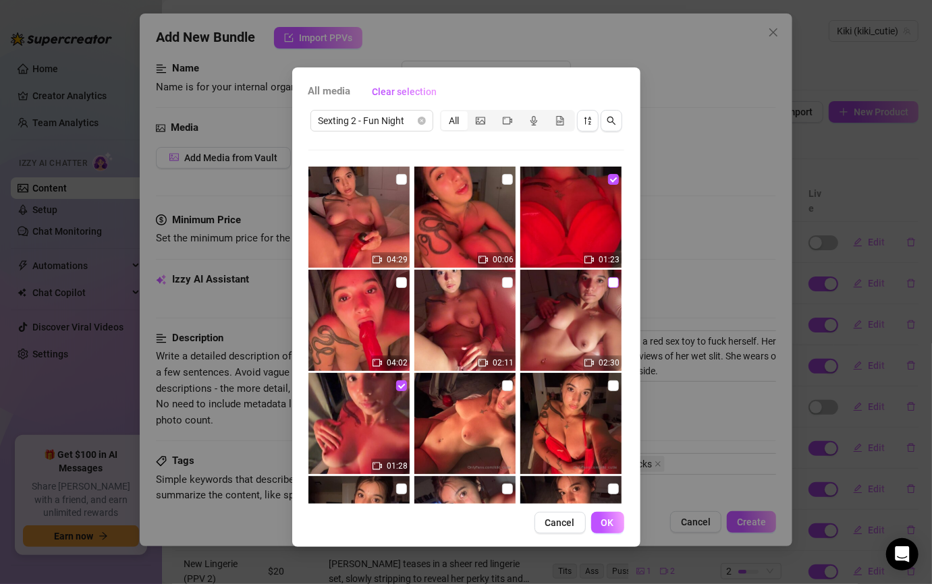
click at [608, 279] on input "checkbox" at bounding box center [613, 282] width 11 height 11
checkbox input "true"
click at [502, 288] on label at bounding box center [507, 282] width 11 height 15
click at [502, 288] on input "checkbox" at bounding box center [507, 282] width 11 height 11
checkbox input "true"
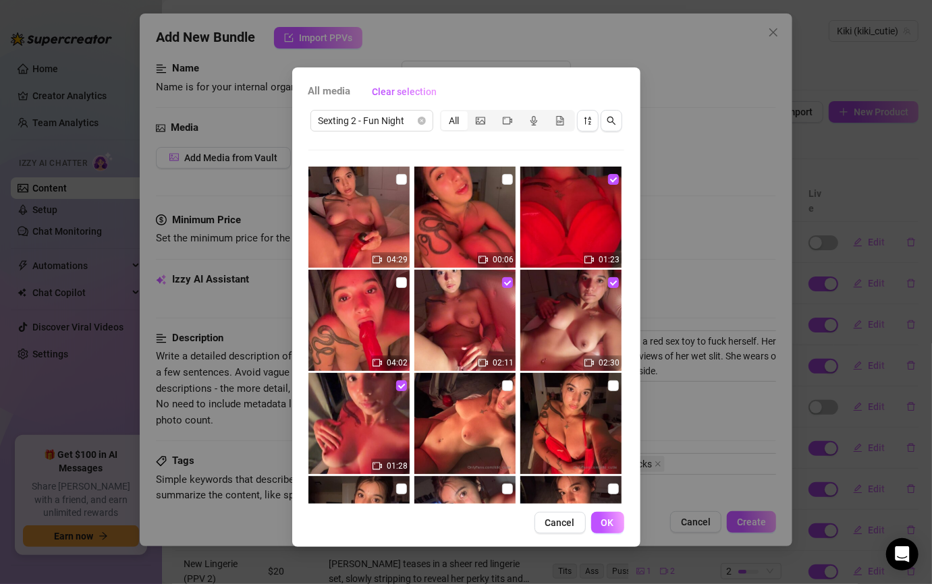
click at [408, 282] on img at bounding box center [358, 320] width 101 height 101
click at [406, 279] on img at bounding box center [358, 320] width 101 height 101
click at [400, 284] on input "checkbox" at bounding box center [401, 282] width 11 height 11
checkbox input "true"
click at [392, 171] on img at bounding box center [358, 217] width 101 height 101
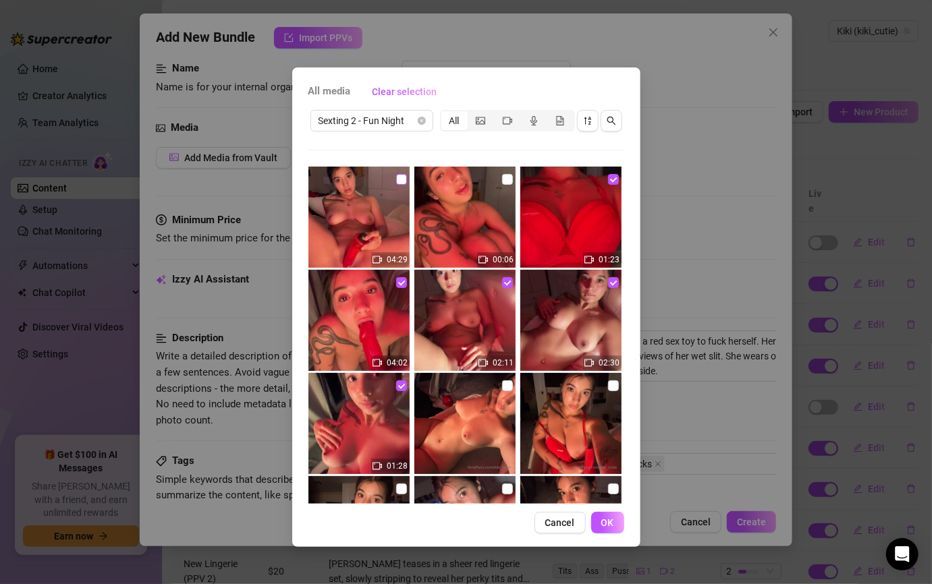
drag, startPoint x: 406, startPoint y: 187, endPoint x: 394, endPoint y: 177, distance: 15.3
click at [405, 187] on img at bounding box center [358, 217] width 101 height 101
click at [396, 177] on input "checkbox" at bounding box center [401, 179] width 11 height 11
checkbox input "true"
drag, startPoint x: 603, startPoint y: 182, endPoint x: 598, endPoint y: 190, distance: 9.4
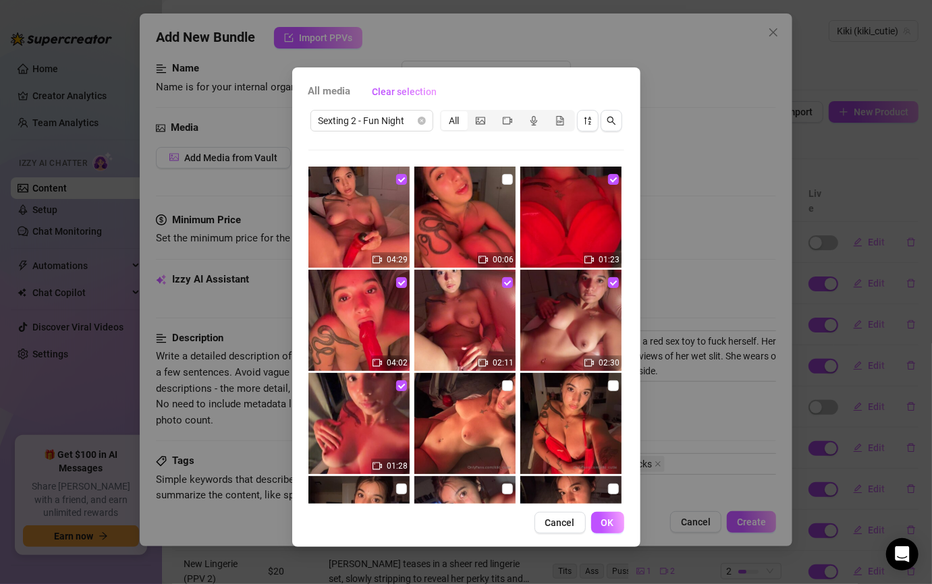
click at [608, 181] on input "checkbox" at bounding box center [613, 179] width 11 height 11
checkbox input "false"
click at [398, 385] on input "checkbox" at bounding box center [401, 386] width 11 height 11
checkbox input "false"
click at [562, 534] on div "All media Clear selection Sexting 2 - Fun Night All 04:29 00:06 01:23 04:02 02:…" at bounding box center [466, 307] width 348 height 480
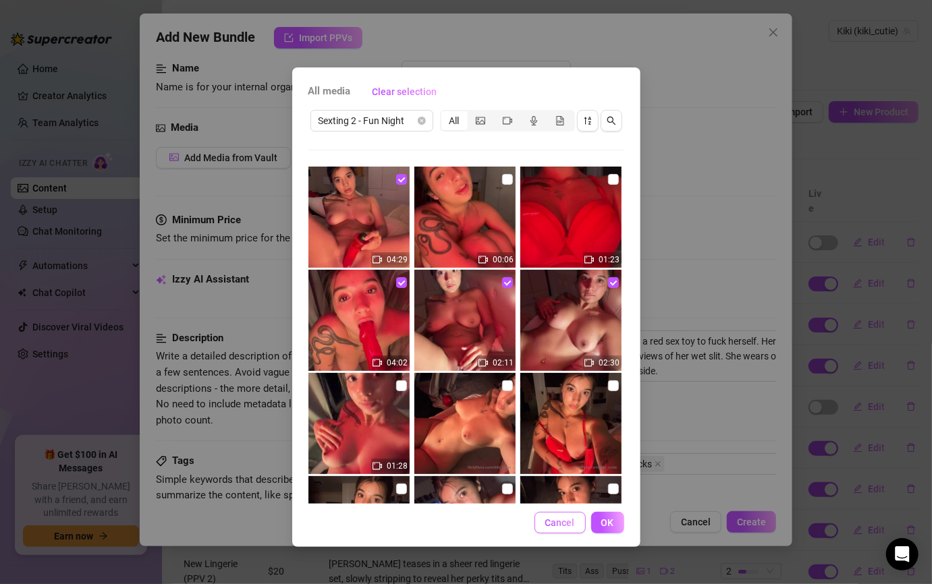
click at [560, 522] on span "Cancel" at bounding box center [560, 523] width 30 height 11
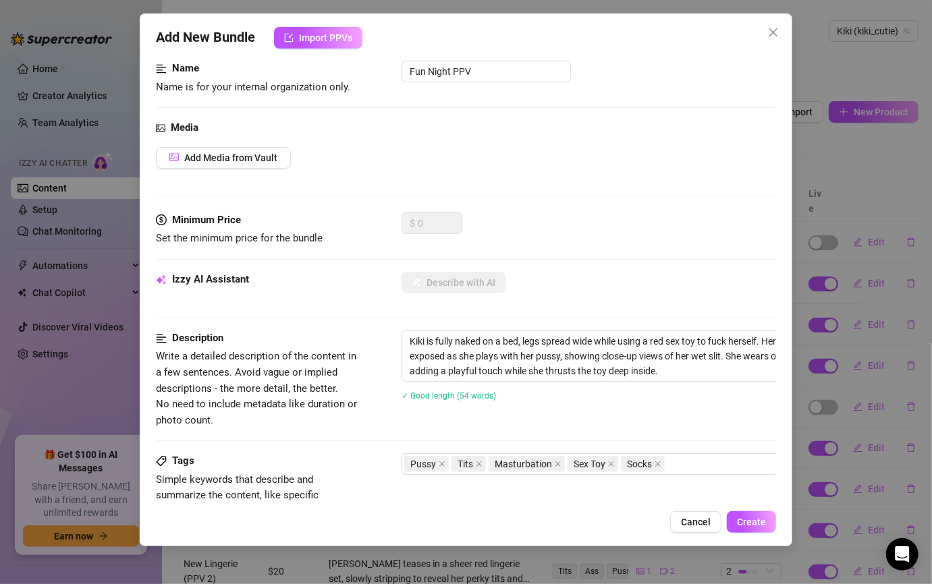
click at [97, 155] on div "Add New Bundle Import PPVs Account Kiki (@kiki_cutie) Name Name is for your int…" at bounding box center [466, 292] width 932 height 584
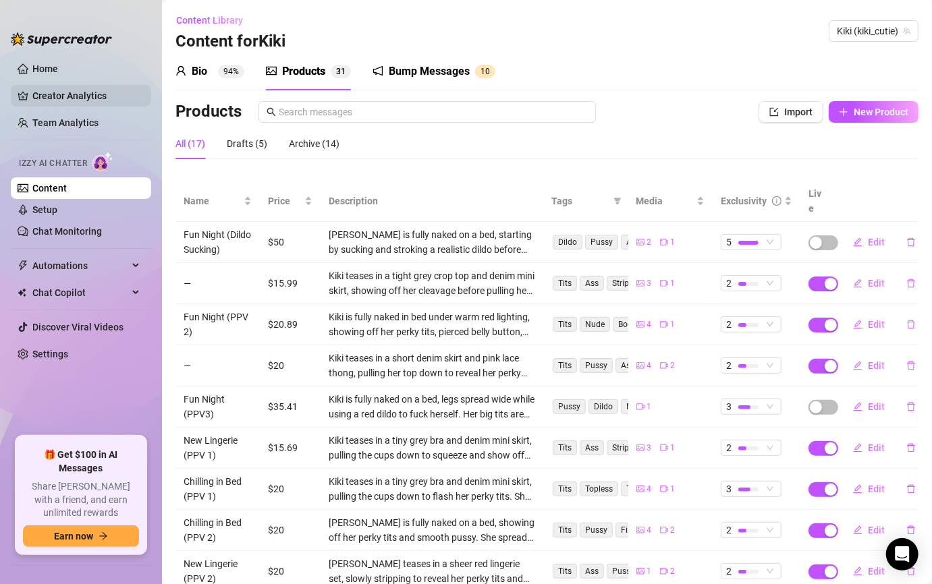
click at [105, 88] on link "Creator Analytics" at bounding box center [86, 96] width 108 height 22
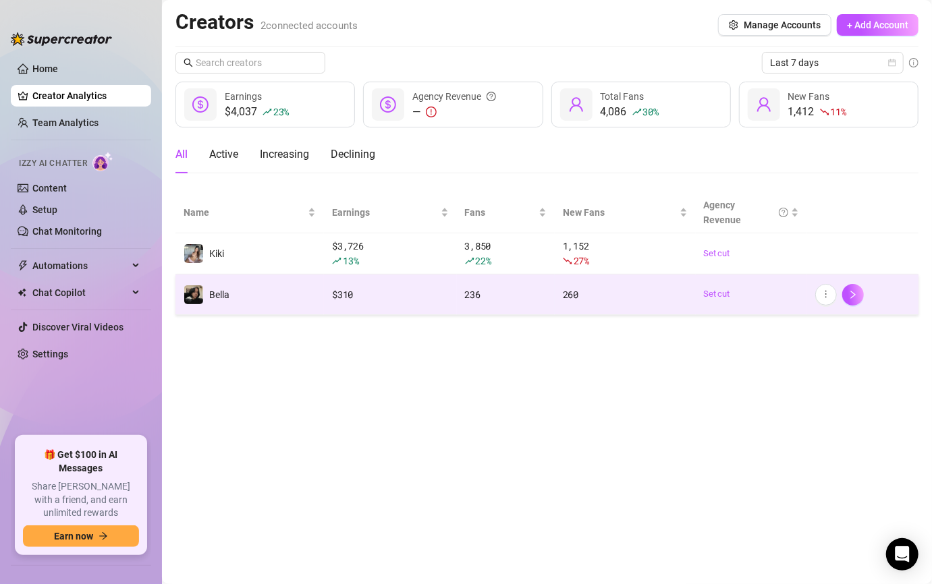
click at [265, 294] on td "Bella" at bounding box center [249, 295] width 148 height 40
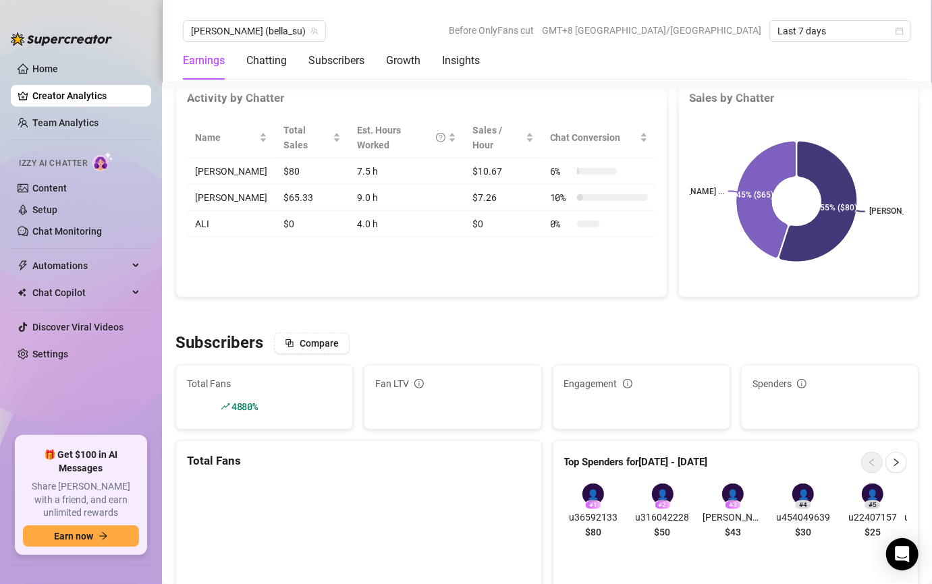
scroll to position [742, 0]
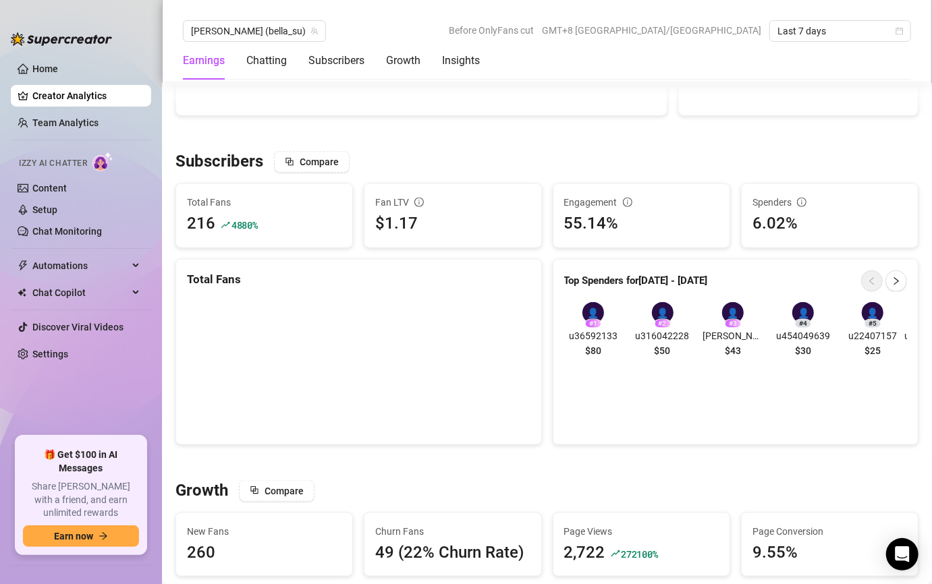
click at [477, 135] on div at bounding box center [546, 133] width 743 height 13
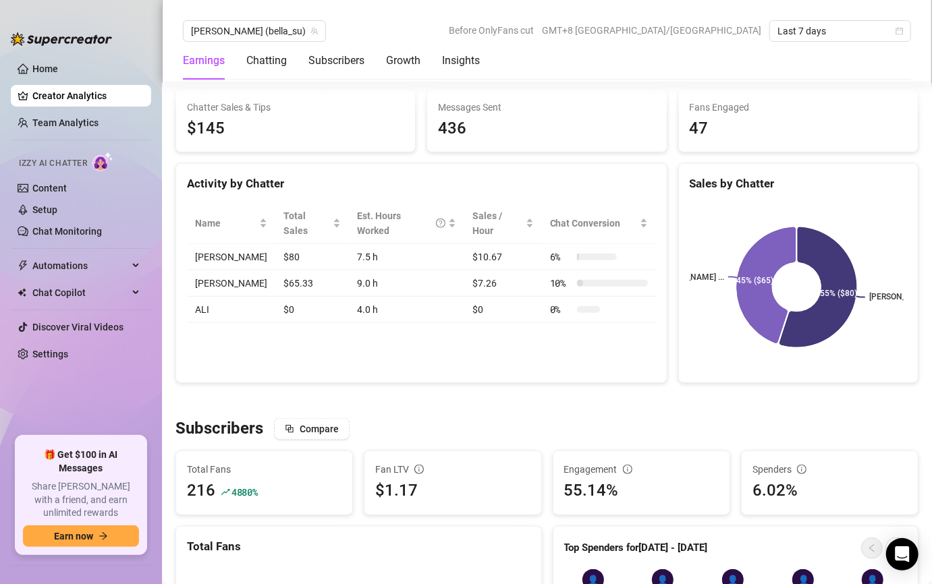
scroll to position [472, 0]
